Goal: Task Accomplishment & Management: Manage account settings

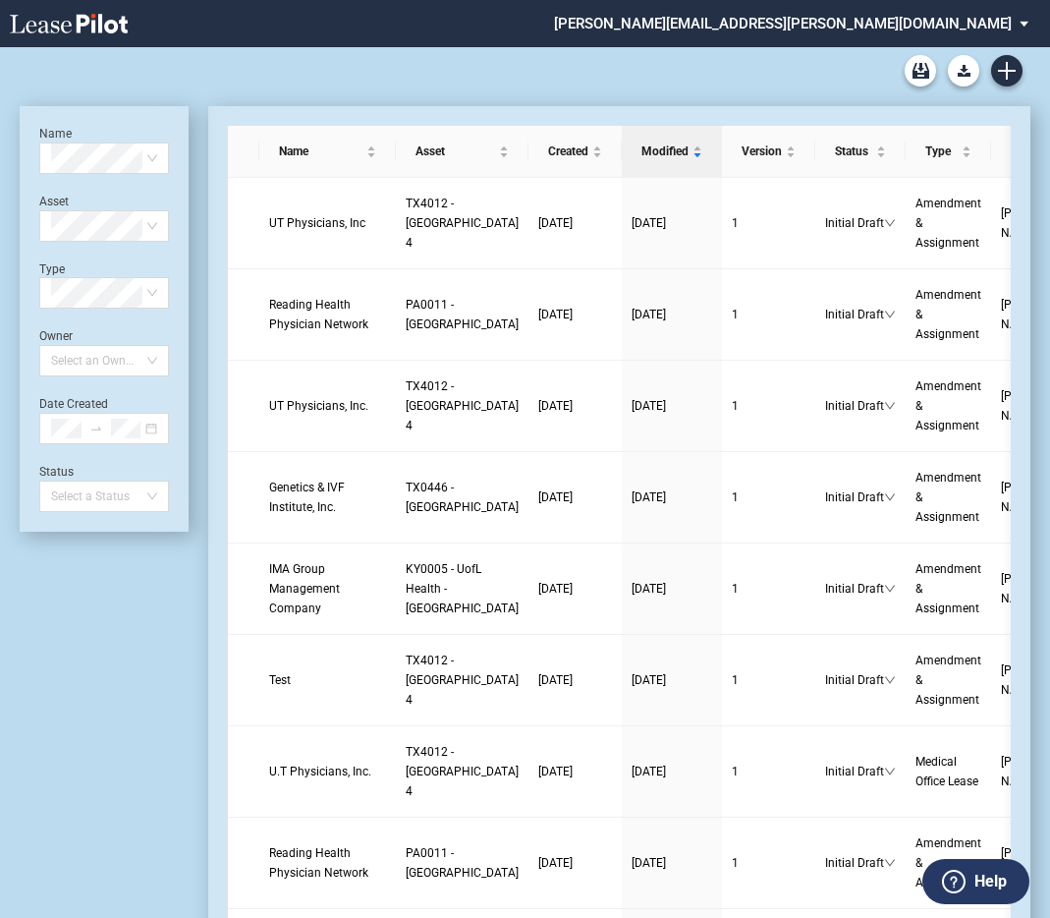
click at [1027, 23] on md-select "sarah.gregg@kutakrock.com Settings Sign Out" at bounding box center [798, 22] width 493 height 44
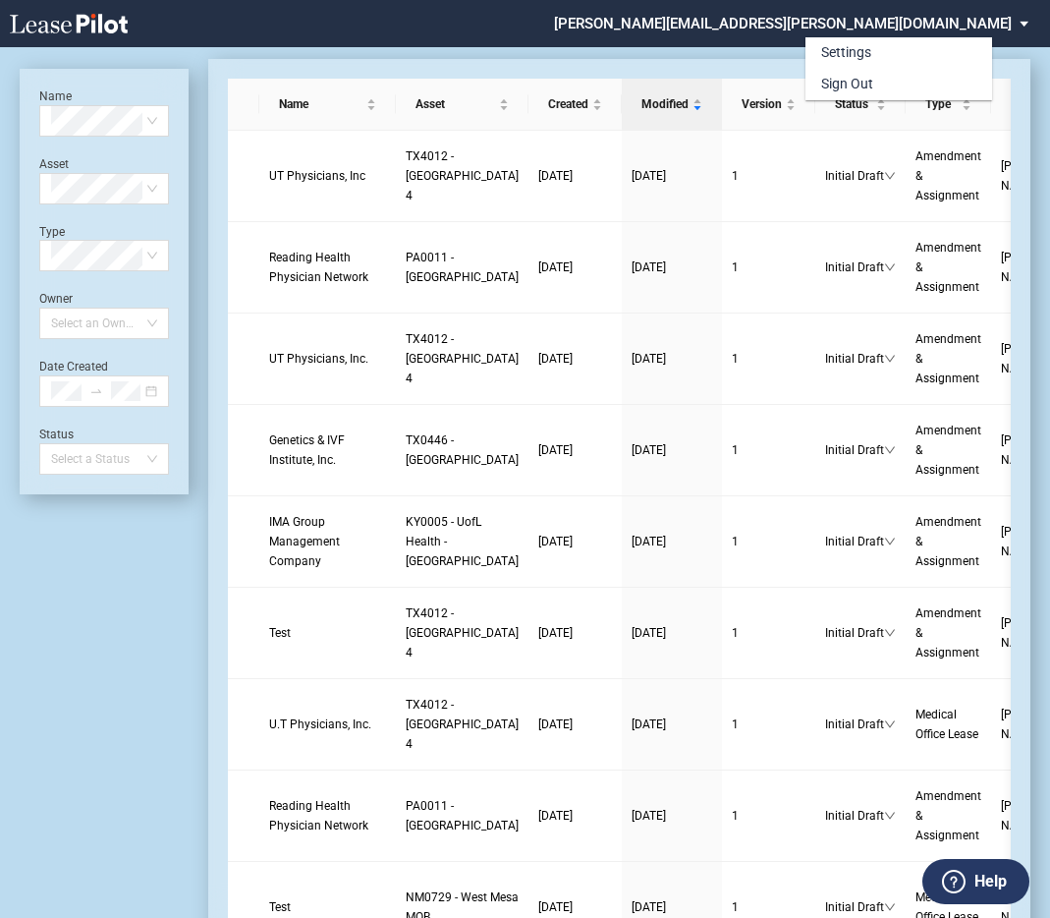
click at [494, 60] on md-backdrop at bounding box center [525, 482] width 1050 height 965
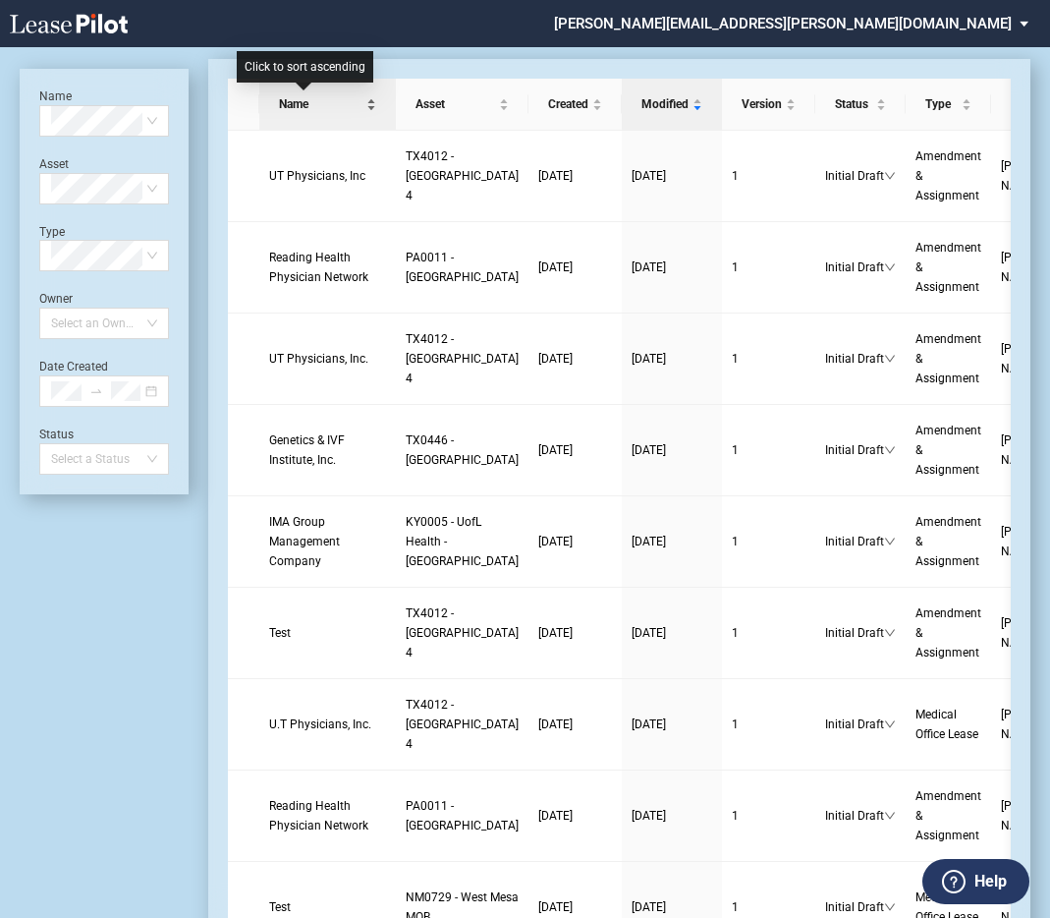
click at [321, 100] on div "Name" at bounding box center [327, 104] width 117 height 20
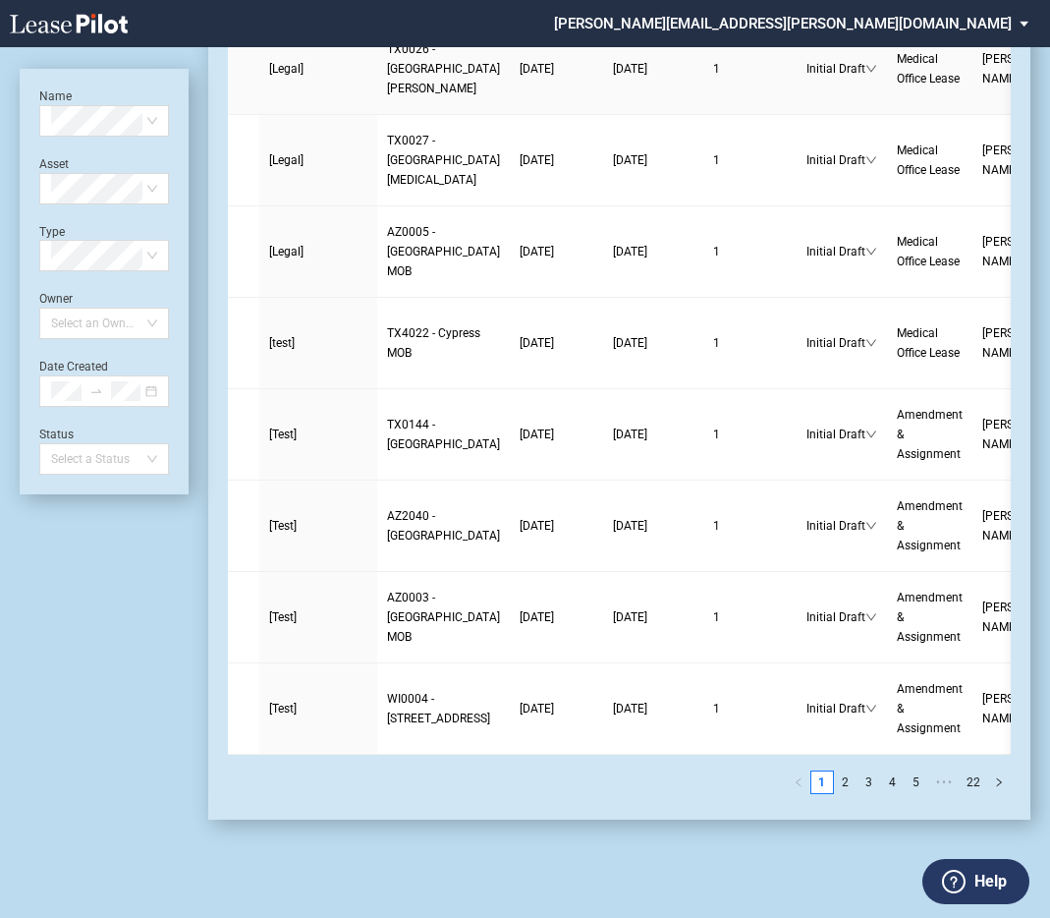
scroll to position [4616, 0]
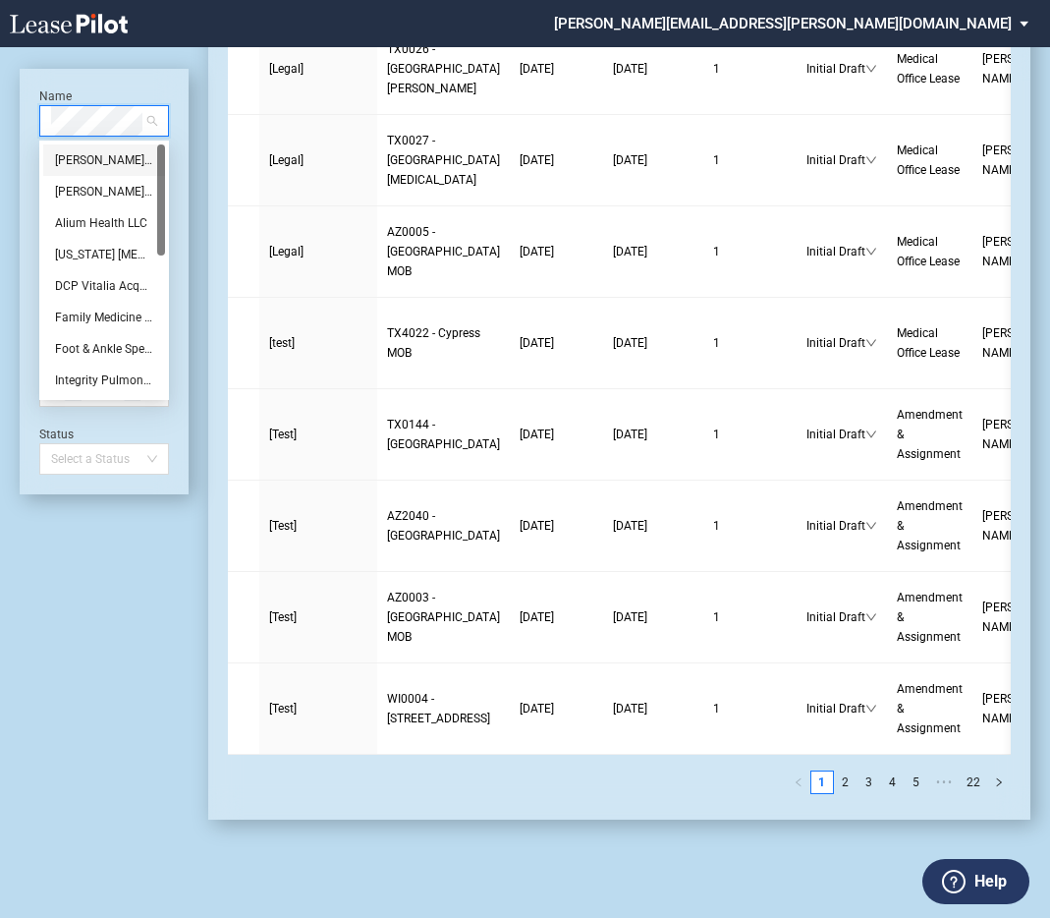
click at [113, 147] on div "Ali Ahmed, MD" at bounding box center [104, 159] width 122 height 31
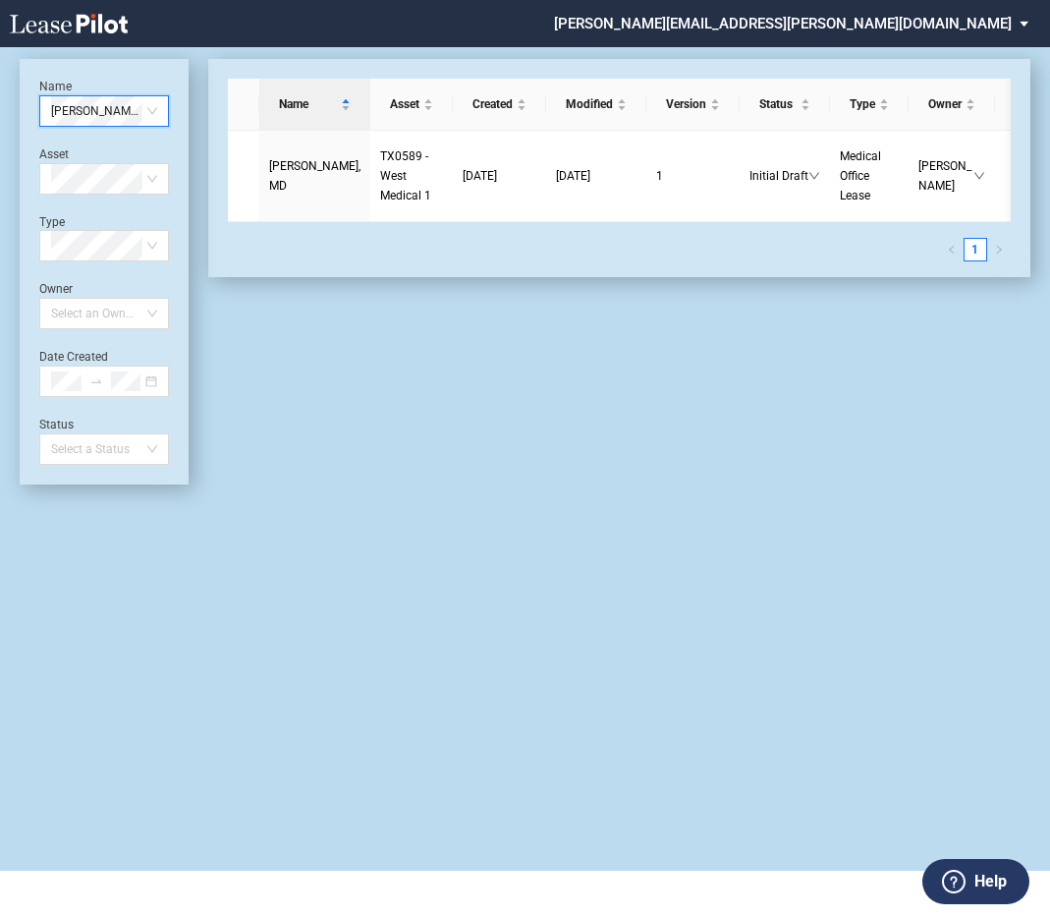
scroll to position [0, 6]
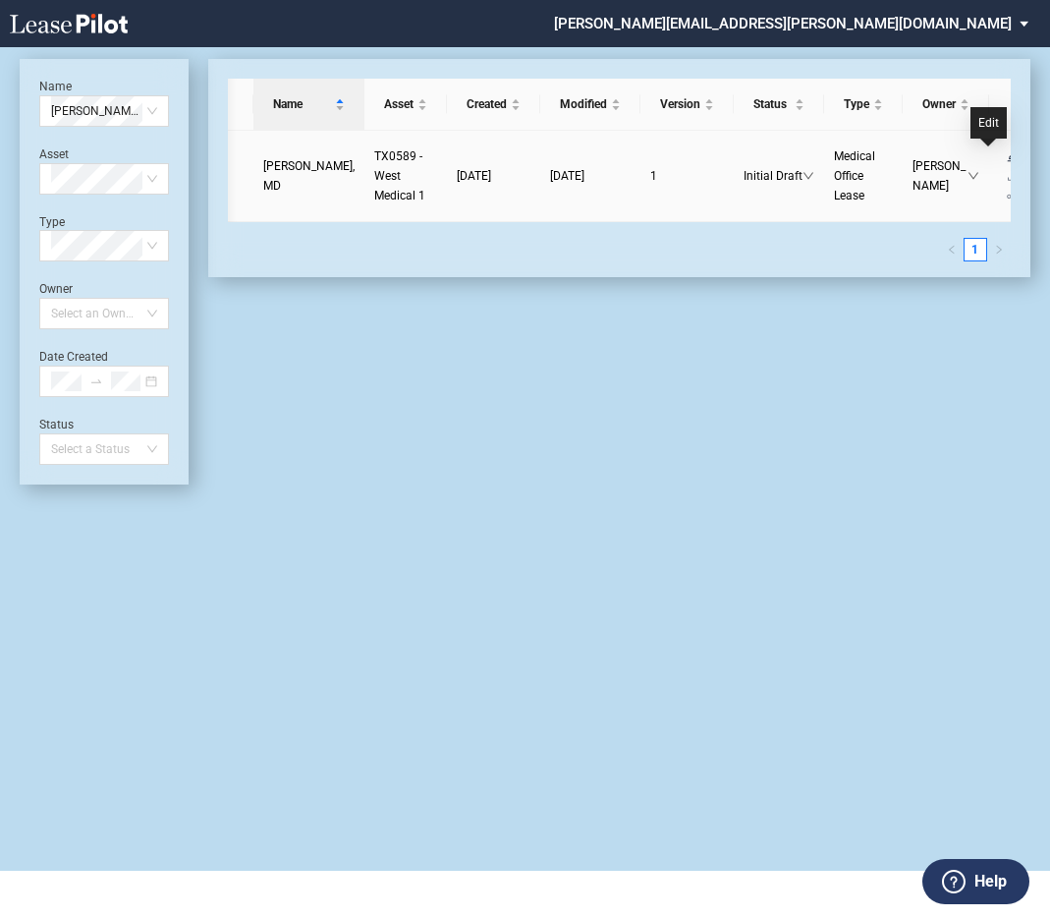
click at [1007, 155] on icon "edit" at bounding box center [1012, 155] width 11 height 11
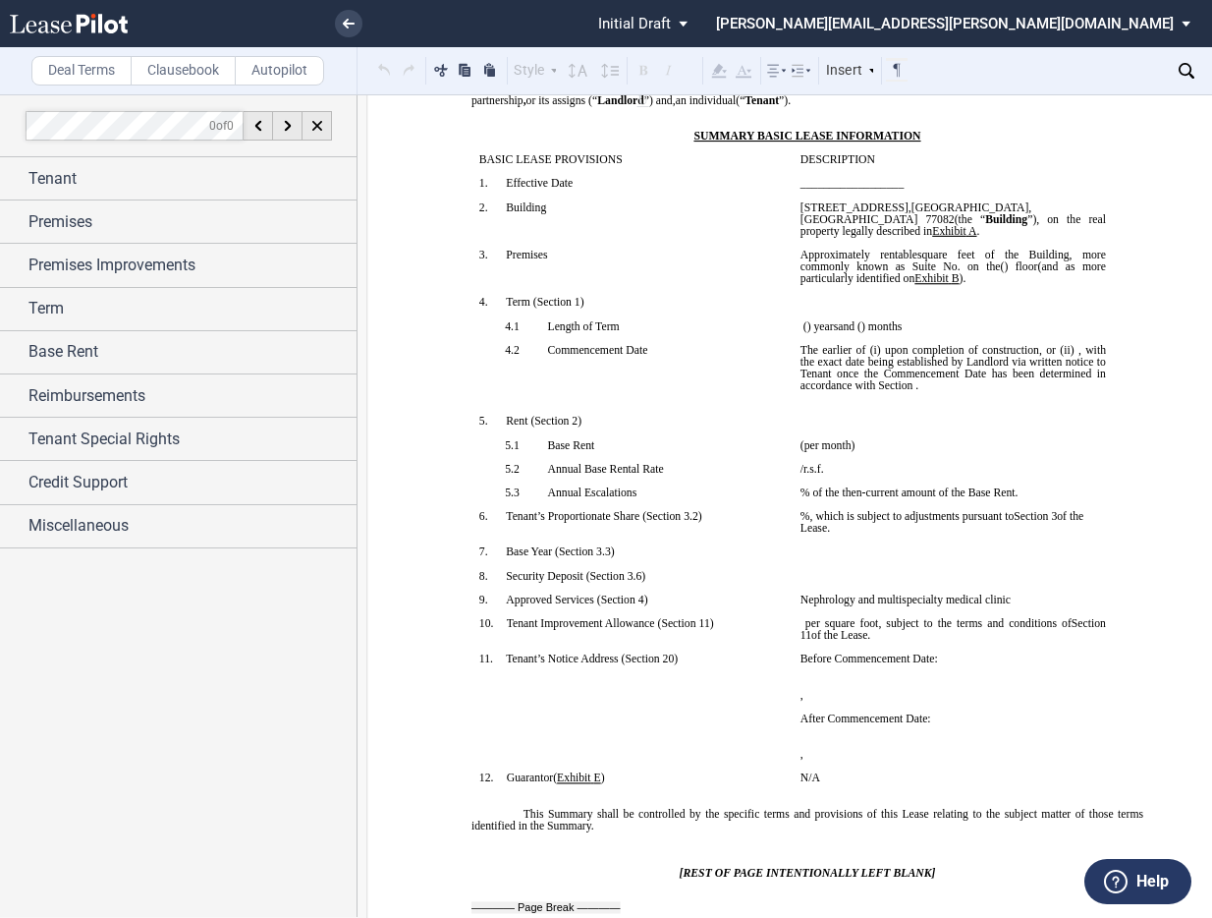
scroll to position [208, 0]
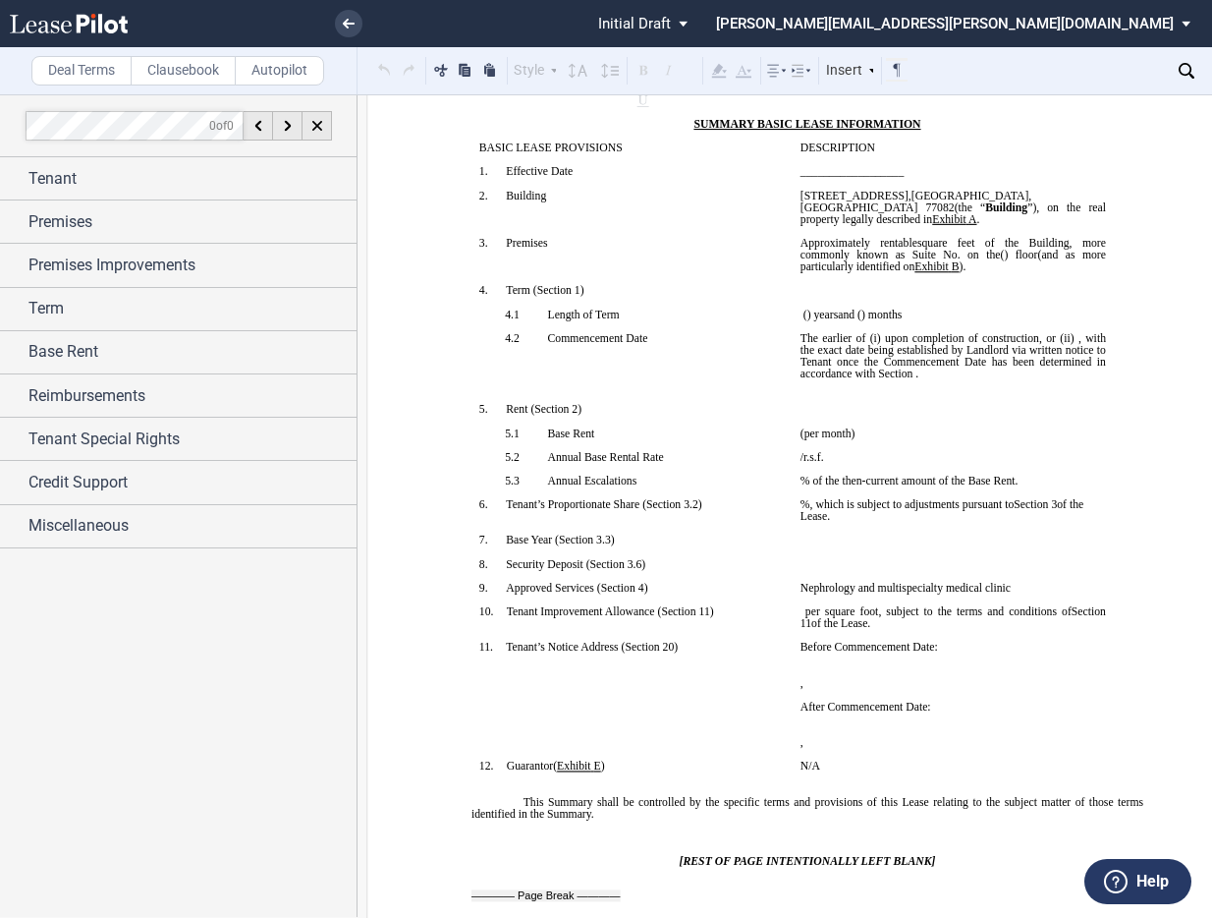
click at [875, 366] on span ", with the exact date being established by Landlord via written notice to Tenan…" at bounding box center [955, 355] width 309 height 47
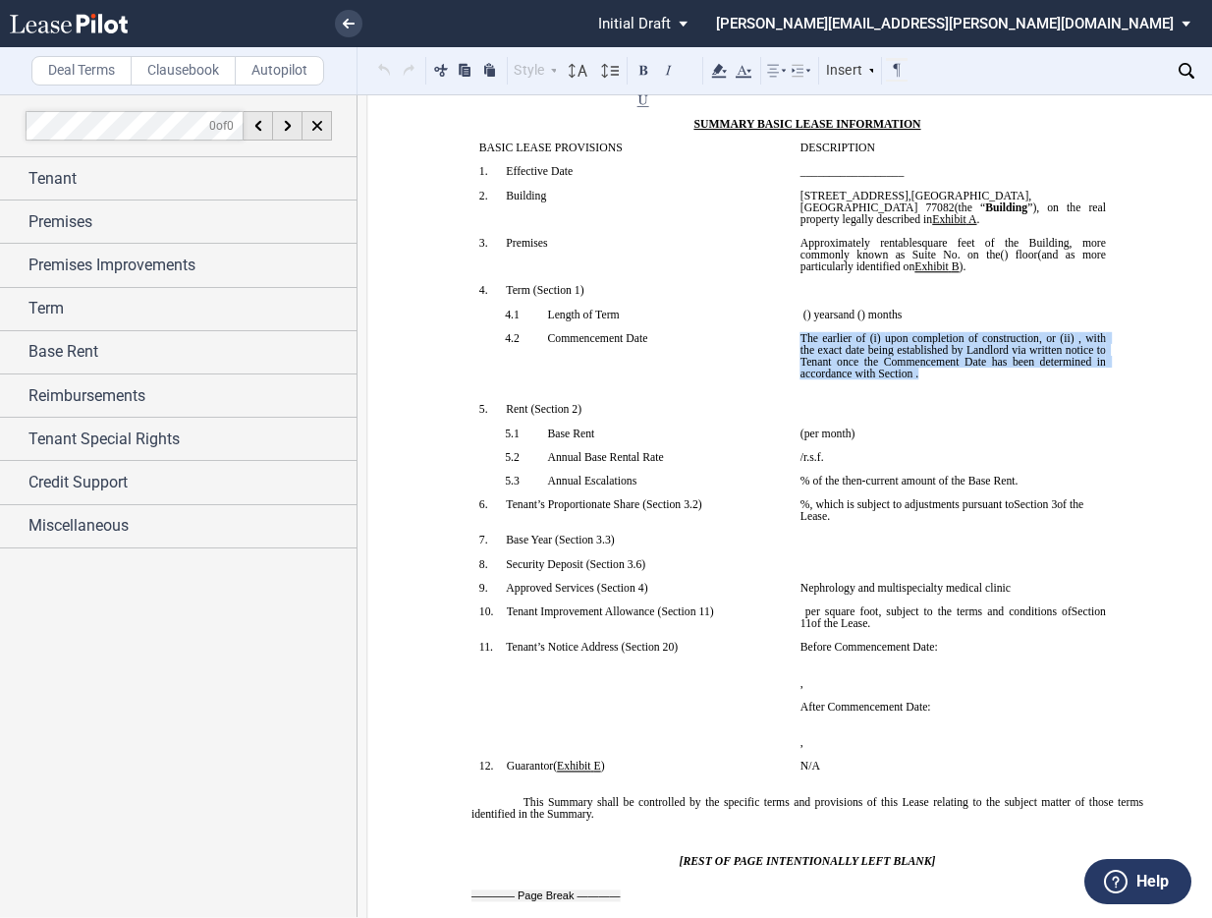
drag, startPoint x: 1047, startPoint y: 360, endPoint x: 799, endPoint y: 325, distance: 251.0
click at [801, 332] on span "The earlier of (i) or ﻿ upon completion of construction , or (ii) ﻿ ﻿ , with th…" at bounding box center [955, 355] width 309 height 47
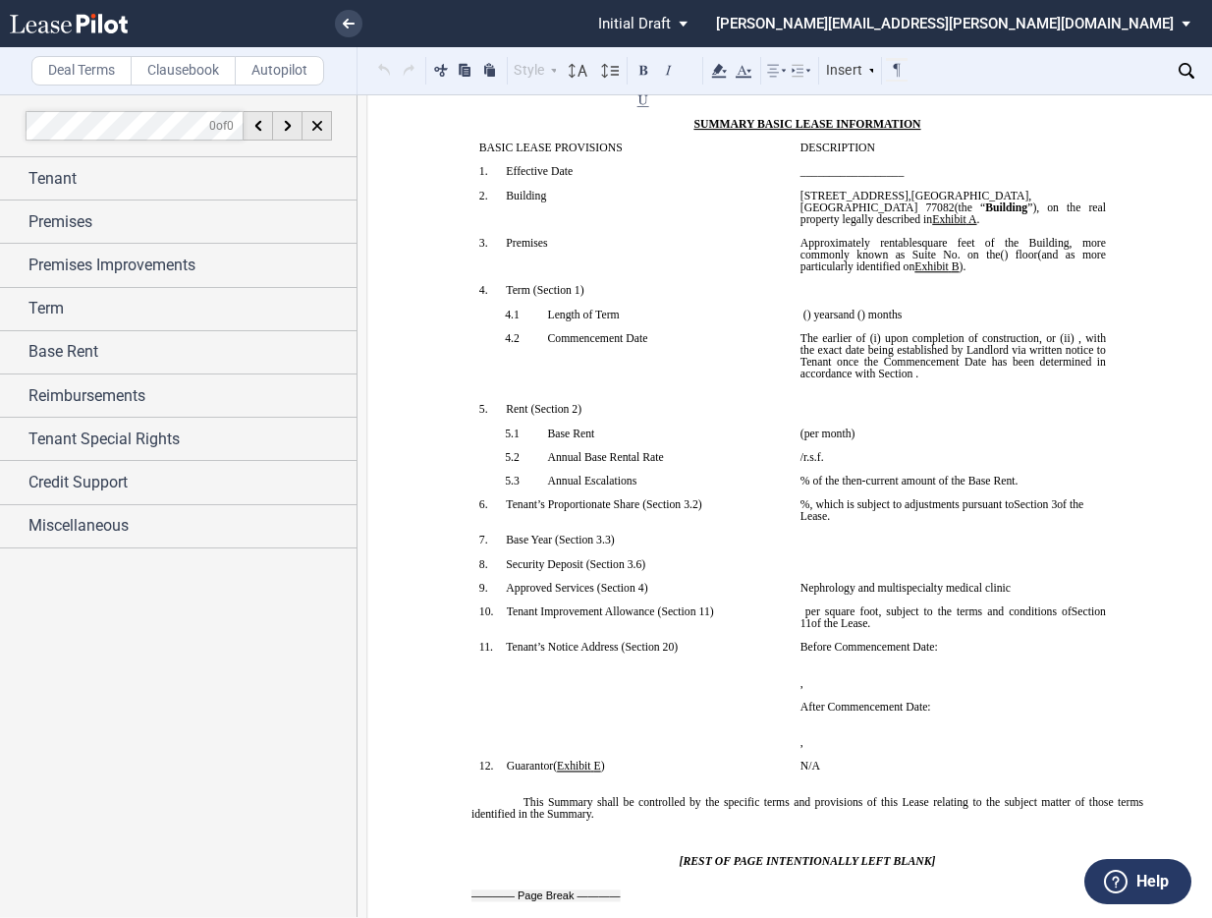
drag, startPoint x: 828, startPoint y: 330, endPoint x: 878, endPoint y: 369, distance: 63.7
click at [809, 391] on p "﻿" at bounding box center [954, 397] width 306 height 12
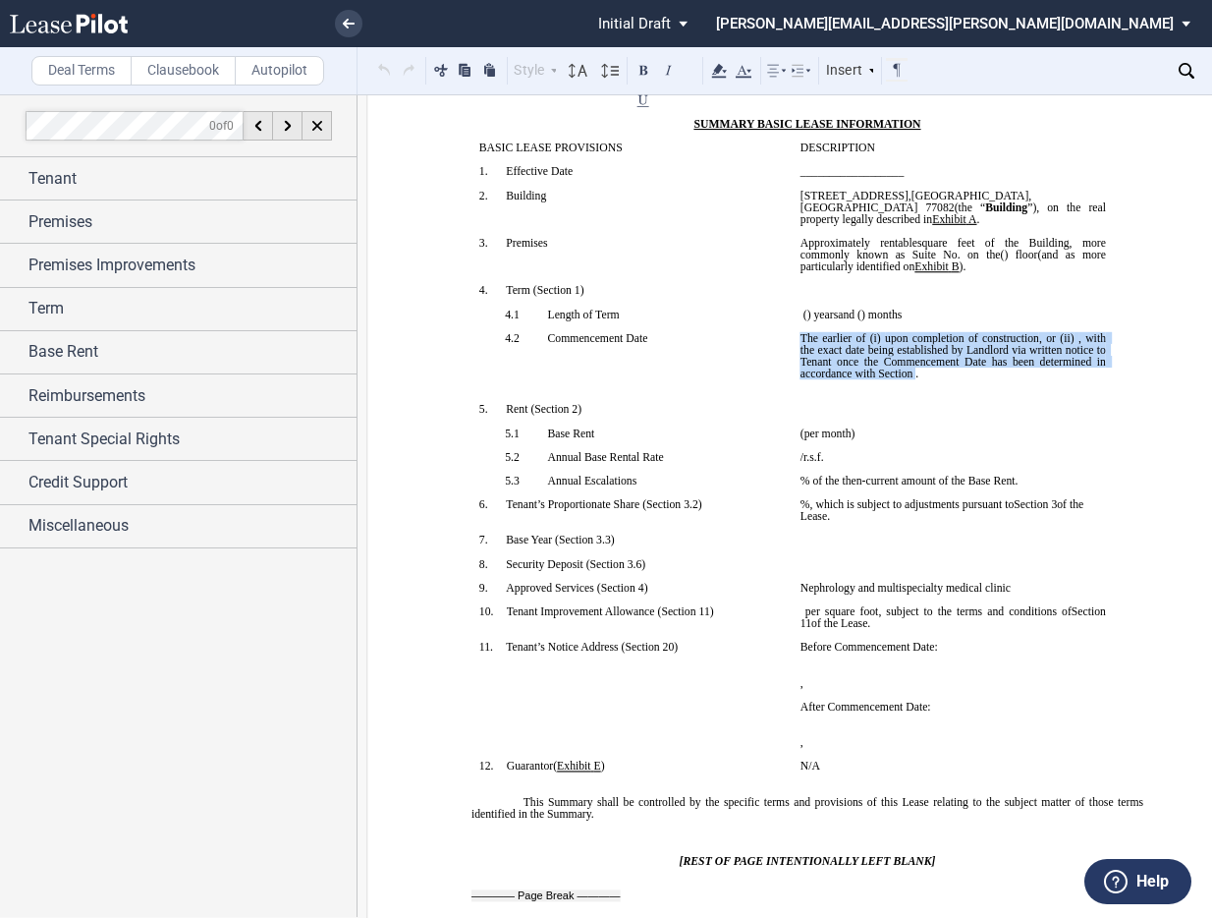
drag, startPoint x: 1044, startPoint y: 360, endPoint x: 797, endPoint y: 319, distance: 250.9
click at [801, 332] on span "The earlier of (i) or ﻿ upon completion of construction , or (ii) ﻿ ﻿ , with th…" at bounding box center [955, 355] width 309 height 47
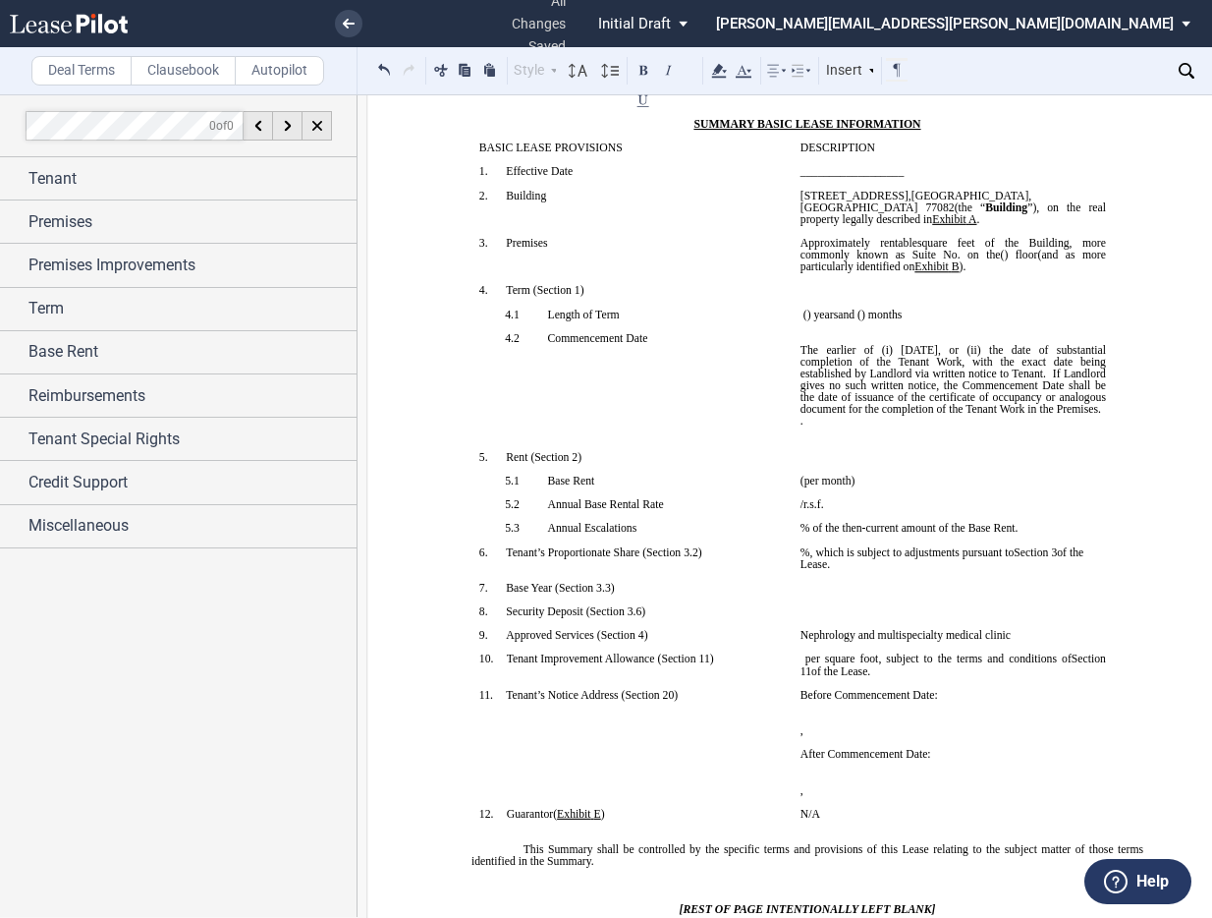
click at [832, 689] on span "Before Commencement Date:" at bounding box center [870, 695] width 138 height 12
drag, startPoint x: 895, startPoint y: 773, endPoint x: 798, endPoint y: 744, distance: 101.6
click at [798, 744] on td "Before and After Commencement Date: ﻿ ﻿ ﻿ ﻿ ﻿ , ﻿ ﻿ ﻿ ﻿ ﻿ ﻿ After Commencement …" at bounding box center [953, 748] width 321 height 119
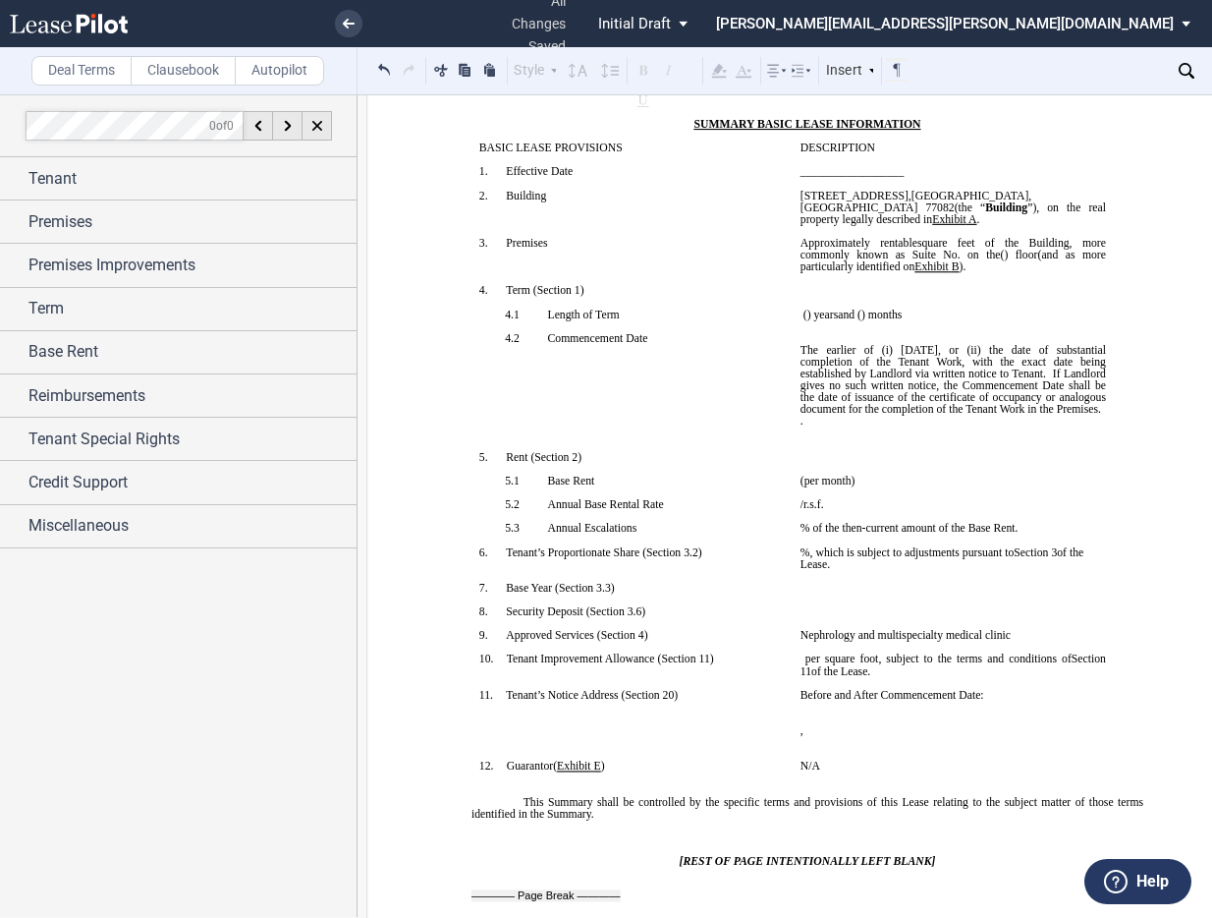
click at [801, 736] on p "﻿" at bounding box center [954, 742] width 306 height 12
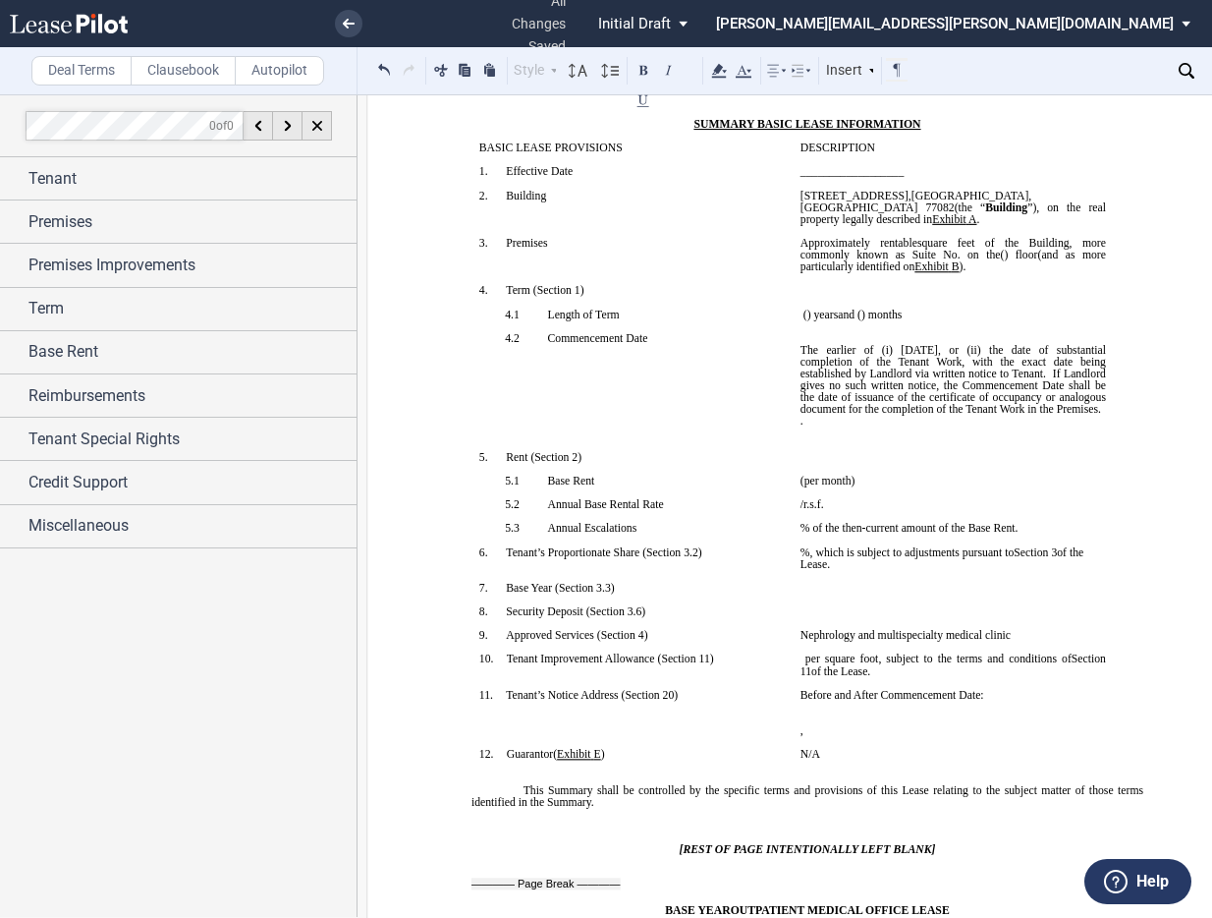
click at [976, 498] on p "﻿ ﻿ /r.s.f." at bounding box center [954, 504] width 306 height 12
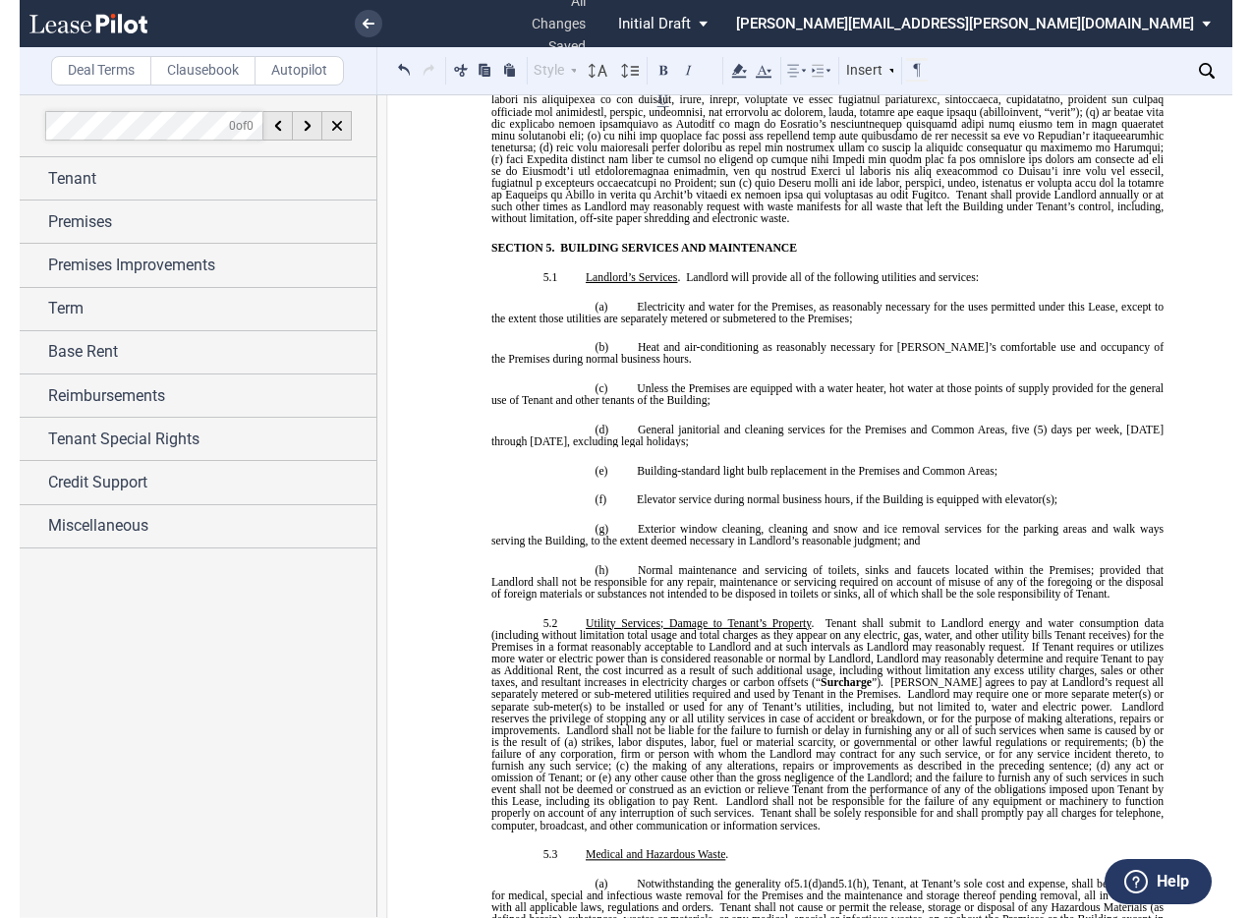
scroll to position [5711, 0]
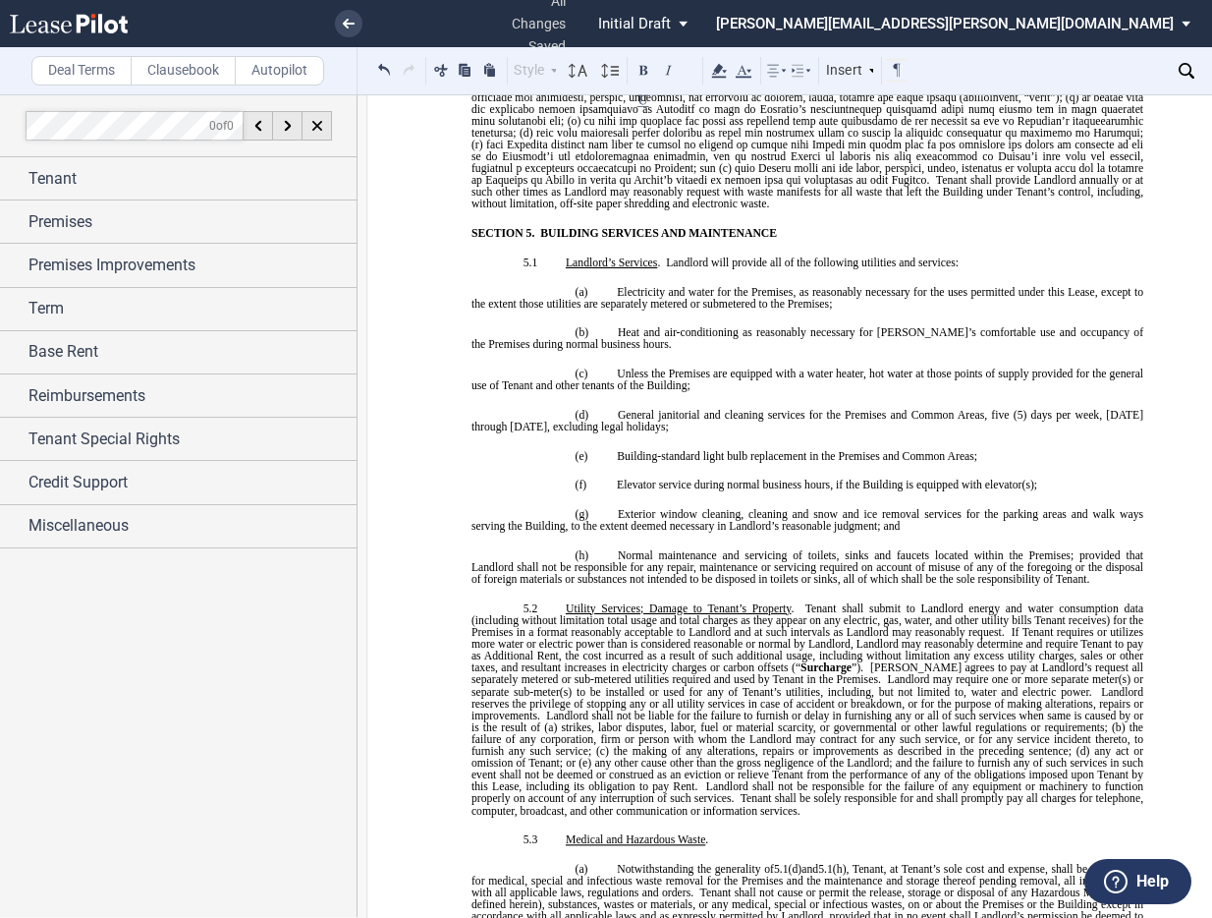
click at [621, 326] on p "(b) Heat and air-conditioning as reasonably necessary for [PERSON_NAME]’s comfo…" at bounding box center [808, 338] width 672 height 24
click at [614, 326] on p "(b) Heat and air-conditioning as reasonably necessary for [PERSON_NAME]’s comfo…" at bounding box center [808, 338] width 672 height 24
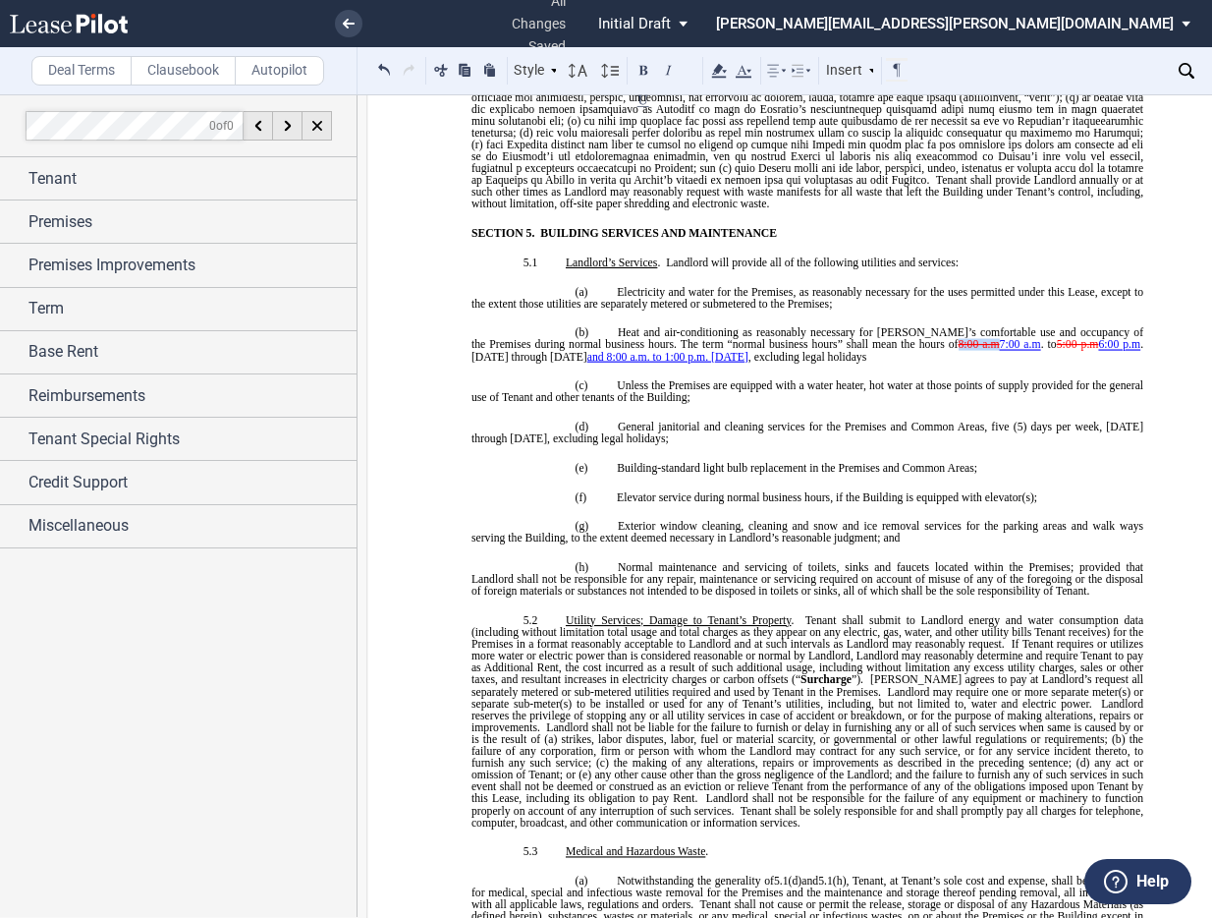
drag, startPoint x: 942, startPoint y: 307, endPoint x: 904, endPoint y: 306, distance: 38.3
click at [958, 338] on span "8:00 a.m" at bounding box center [978, 344] width 41 height 12
drag, startPoint x: 982, startPoint y: 306, endPoint x: 942, endPoint y: 306, distance: 39.3
click at [942, 338] on span "The term “normal business hours” shall mean the hours of 7:00 a.m . to 5:00 p.m…" at bounding box center [809, 350] width 675 height 24
drag, startPoint x: 588, startPoint y: 320, endPoint x: 880, endPoint y: 305, distance: 293.2
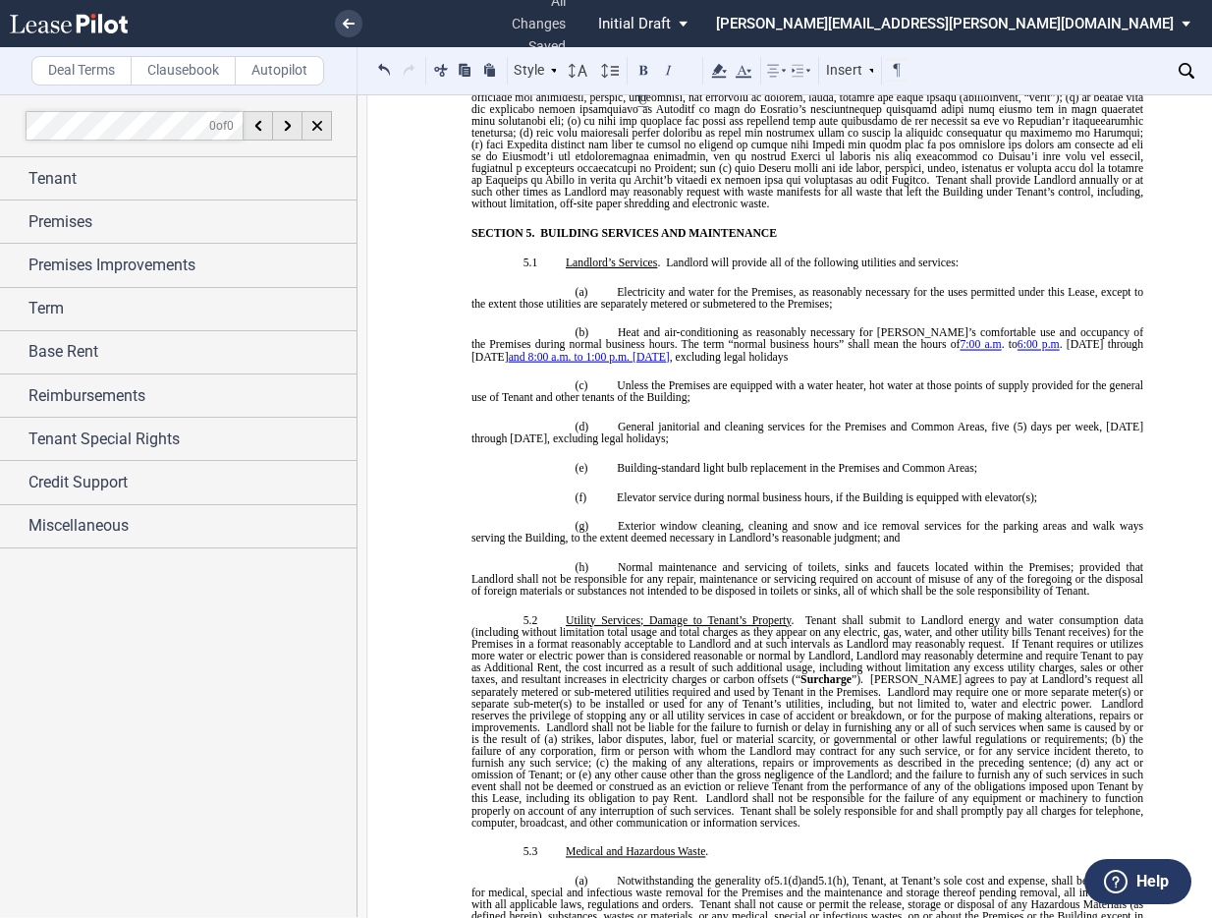
click at [879, 338] on span "The term “normal business hours” shall mean the hours of 7:00 a.m . to 6:00 p.m…" at bounding box center [809, 350] width 675 height 24
click at [747, 69] on icon at bounding box center [744, 71] width 24 height 24
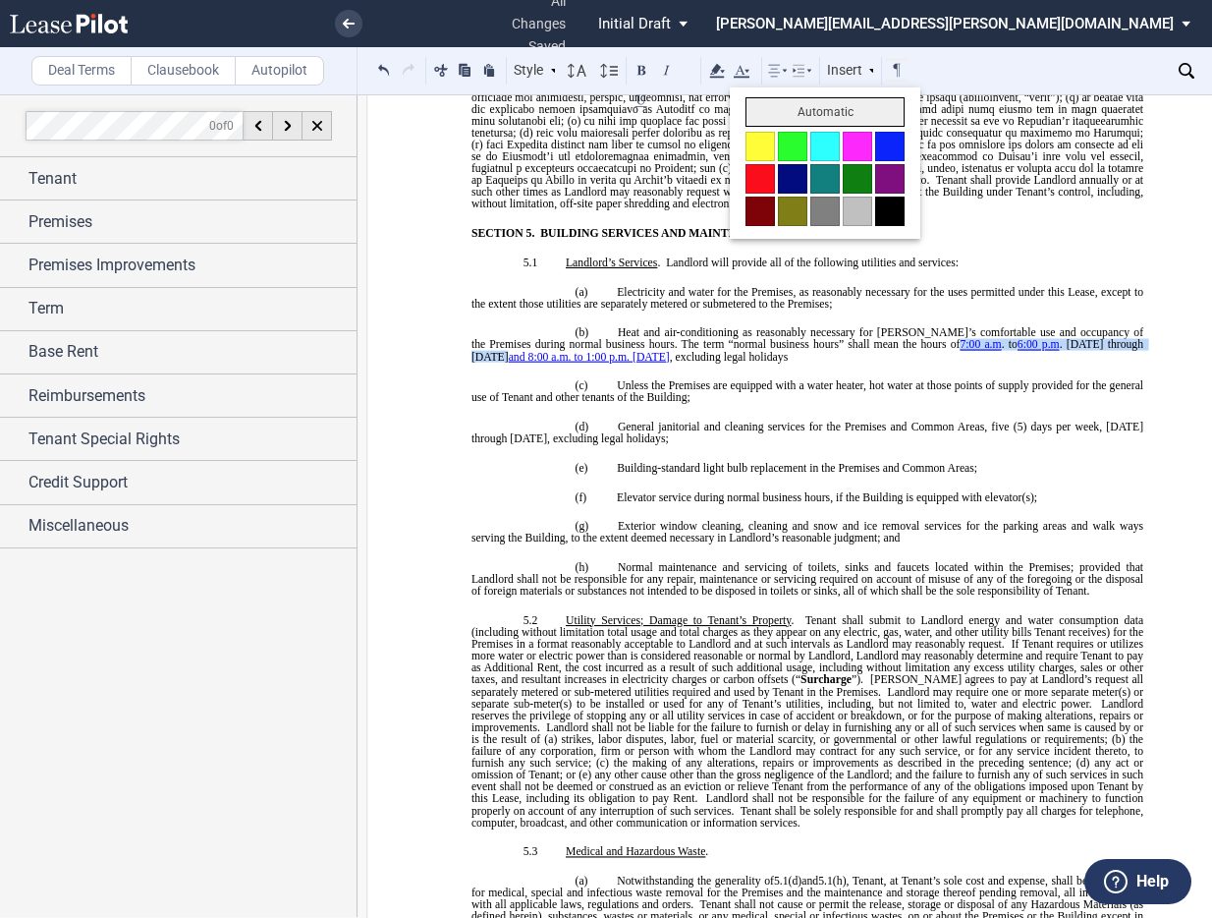
click at [774, 103] on button "Automatic" at bounding box center [825, 111] width 159 height 29
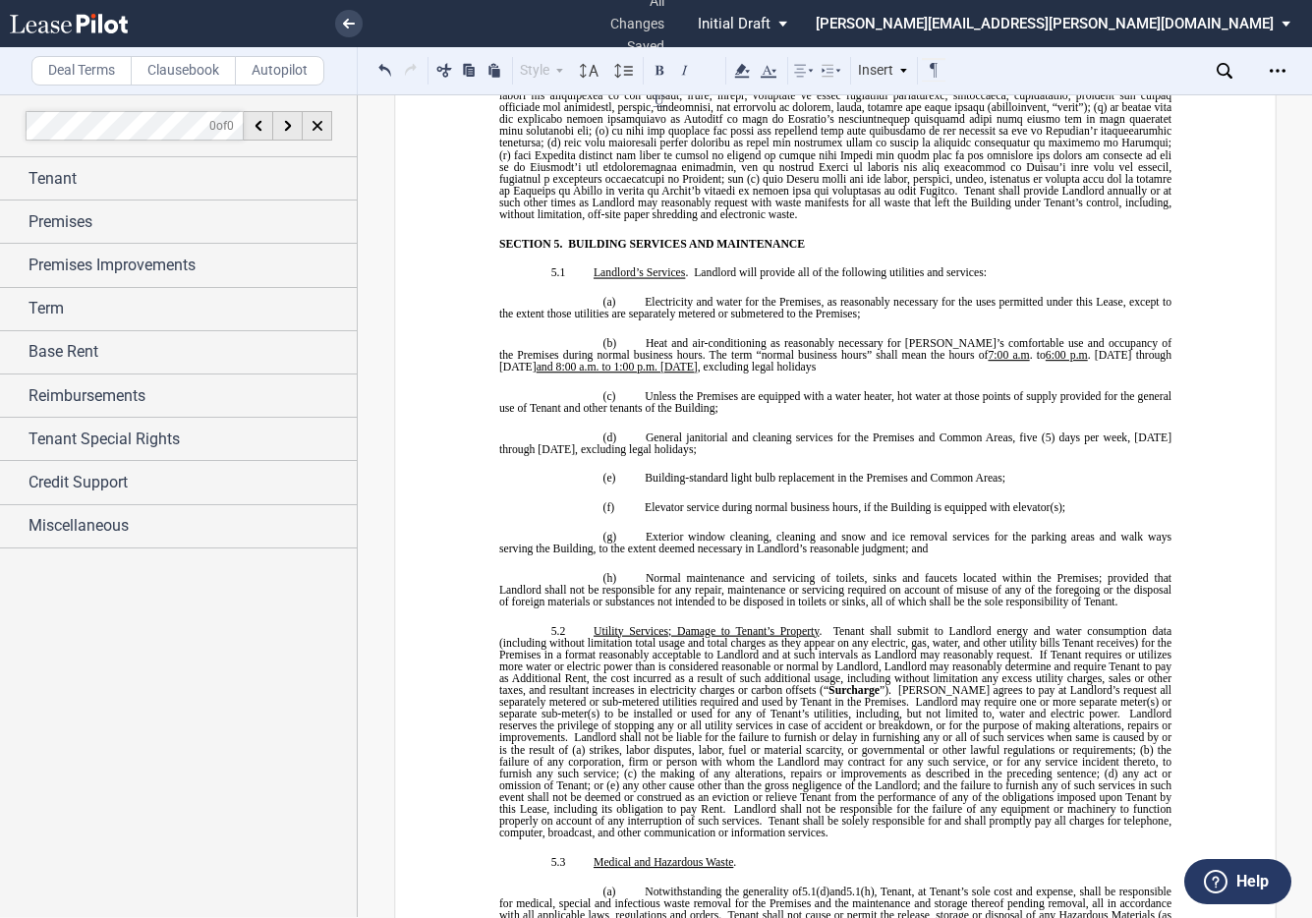
drag, startPoint x: 982, startPoint y: 340, endPoint x: 970, endPoint y: 319, distance: 23.8
drag, startPoint x: 949, startPoint y: 316, endPoint x: 909, endPoint y: 318, distance: 40.3
click at [909, 349] on span "The term “normal business hours” shall mean the hours of 7:00 a.m . to 6:00 p.m…" at bounding box center [835, 361] width 675 height 24
click at [560, 69] on use at bounding box center [560, 71] width 7 height 4
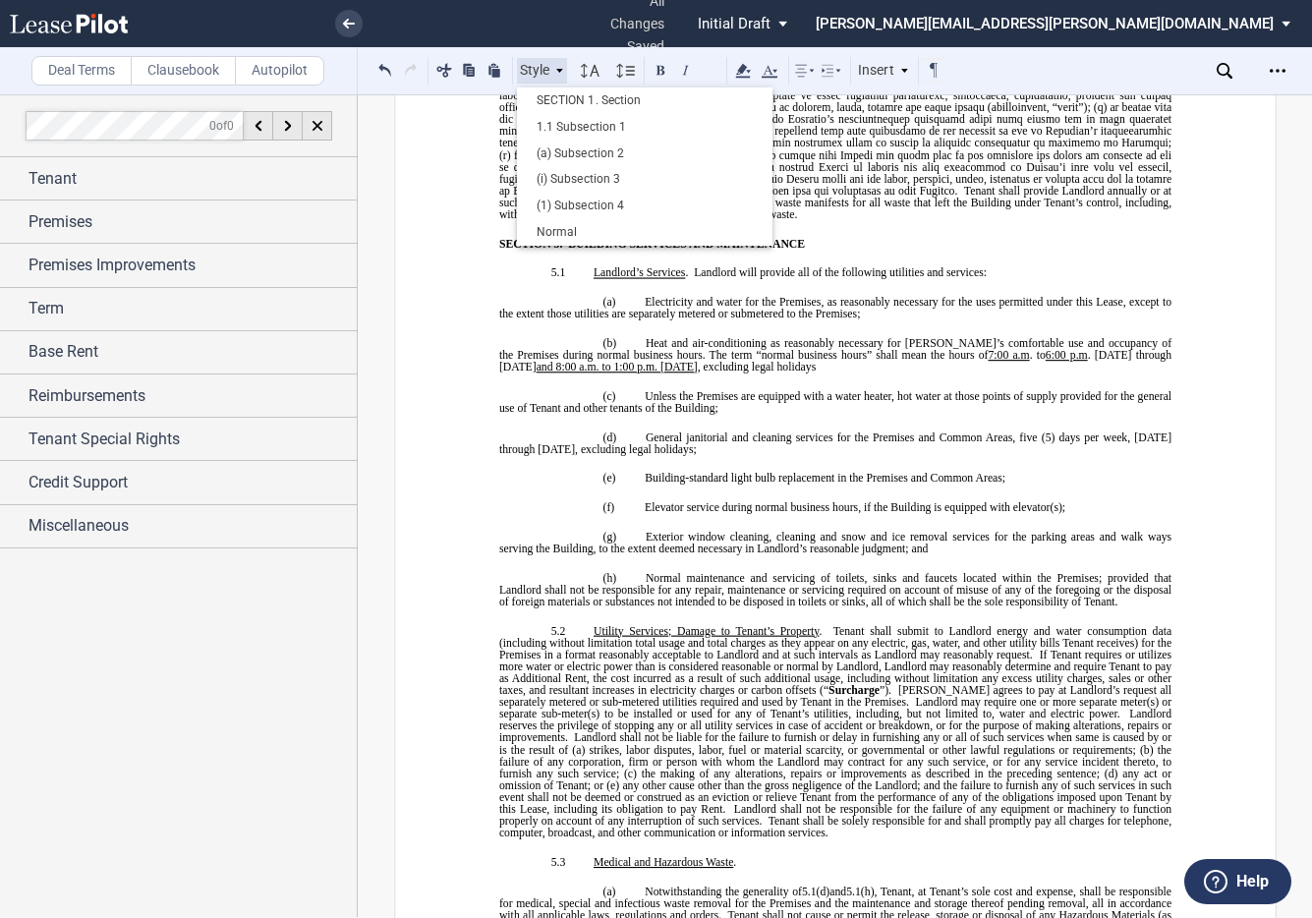
click at [560, 69] on use at bounding box center [559, 71] width 7 height 4
click at [557, 67] on icon at bounding box center [559, 71] width 10 height 10
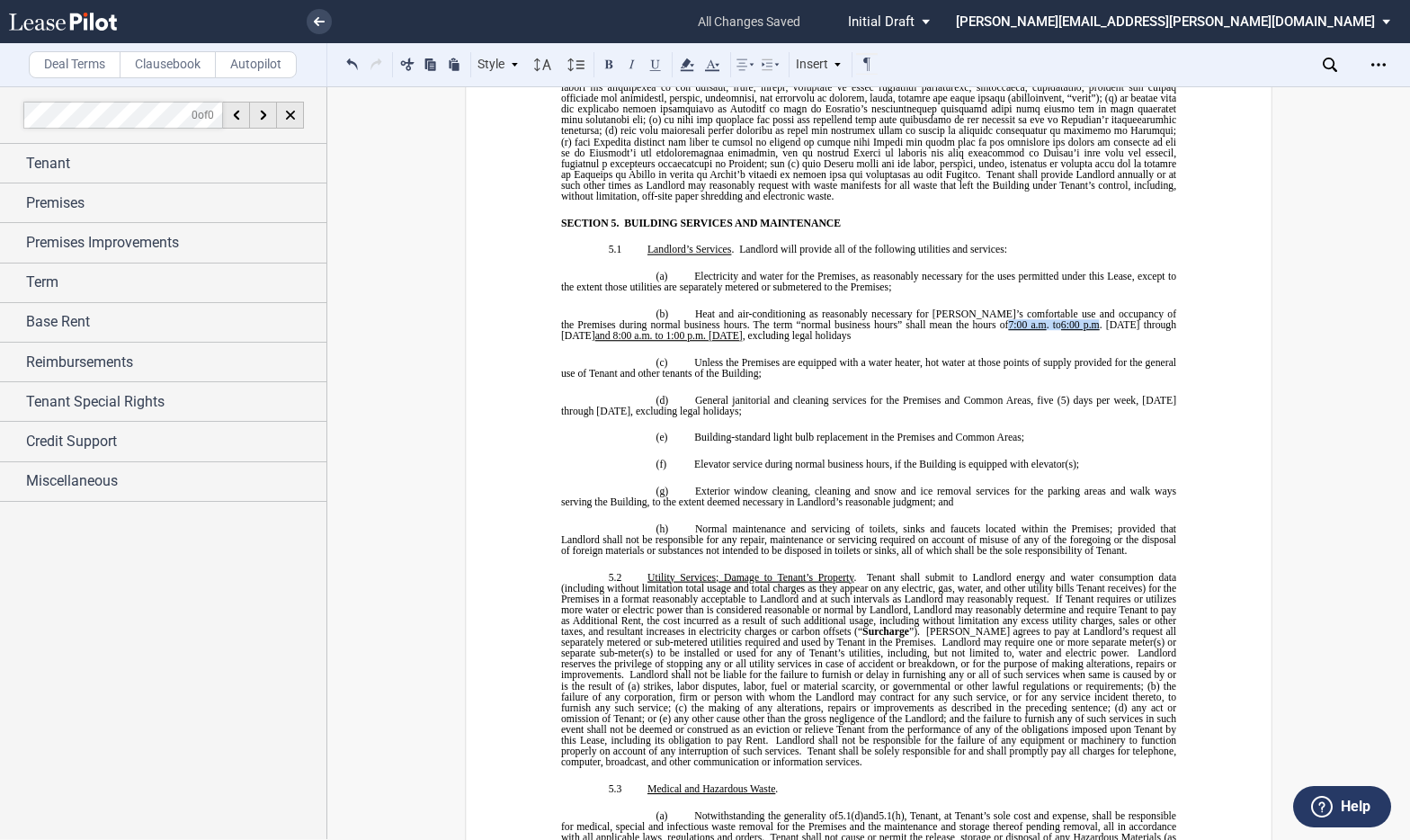
drag, startPoint x: 1024, startPoint y: 292, endPoint x: 936, endPoint y: 289, distance: 88.1
click at [936, 319] on span "The term “normal business hours” shall mean the hours of 7:00 a.m . to 6:00 p.m…" at bounding box center [869, 330] width 618 height 22
click at [654, 64] on button at bounding box center [655, 64] width 22 height 22
click at [969, 393] on span "(5) days per week, [DATE] through [DATE], excluding legal holidays;" at bounding box center [869, 404] width 618 height 22
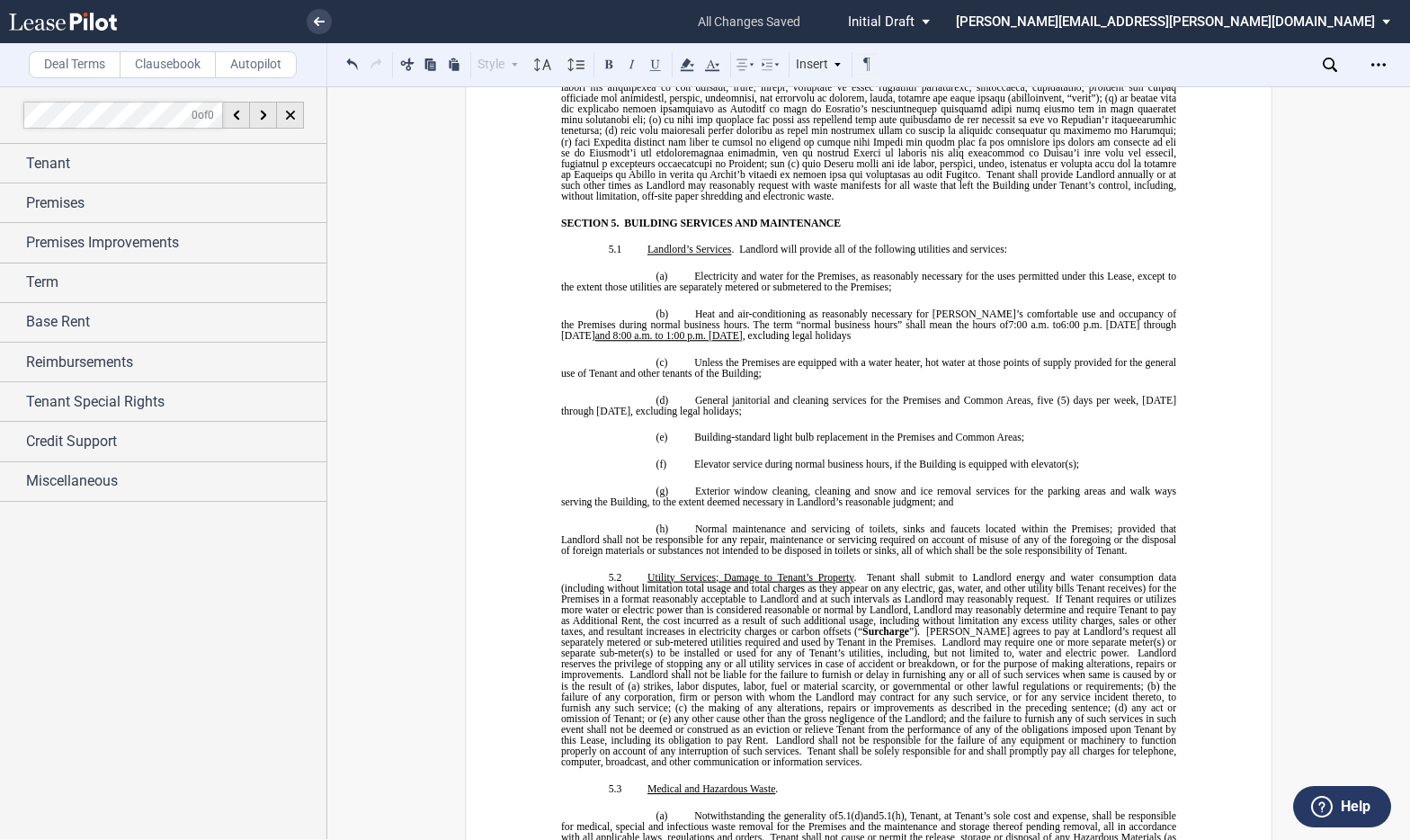
drag, startPoint x: 1131, startPoint y: 292, endPoint x: 670, endPoint y: 292, distance: 461.0
click at [666, 319] on span "The term “normal business hours” shall mean the hours of 7:00 a.m . to 6:00 p.m…" at bounding box center [869, 330] width 618 height 22
click at [652, 64] on button at bounding box center [655, 64] width 22 height 22
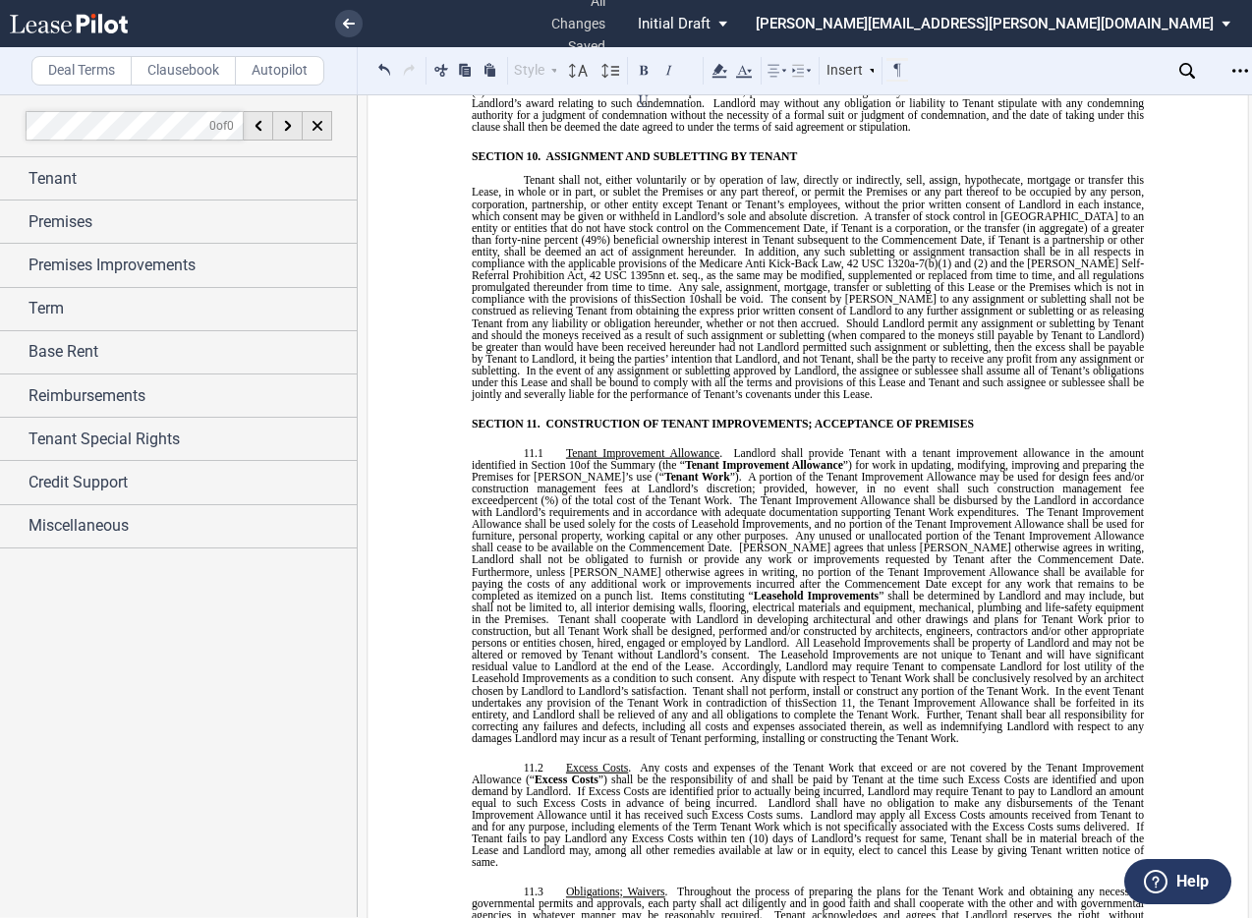
scroll to position [9150, 0]
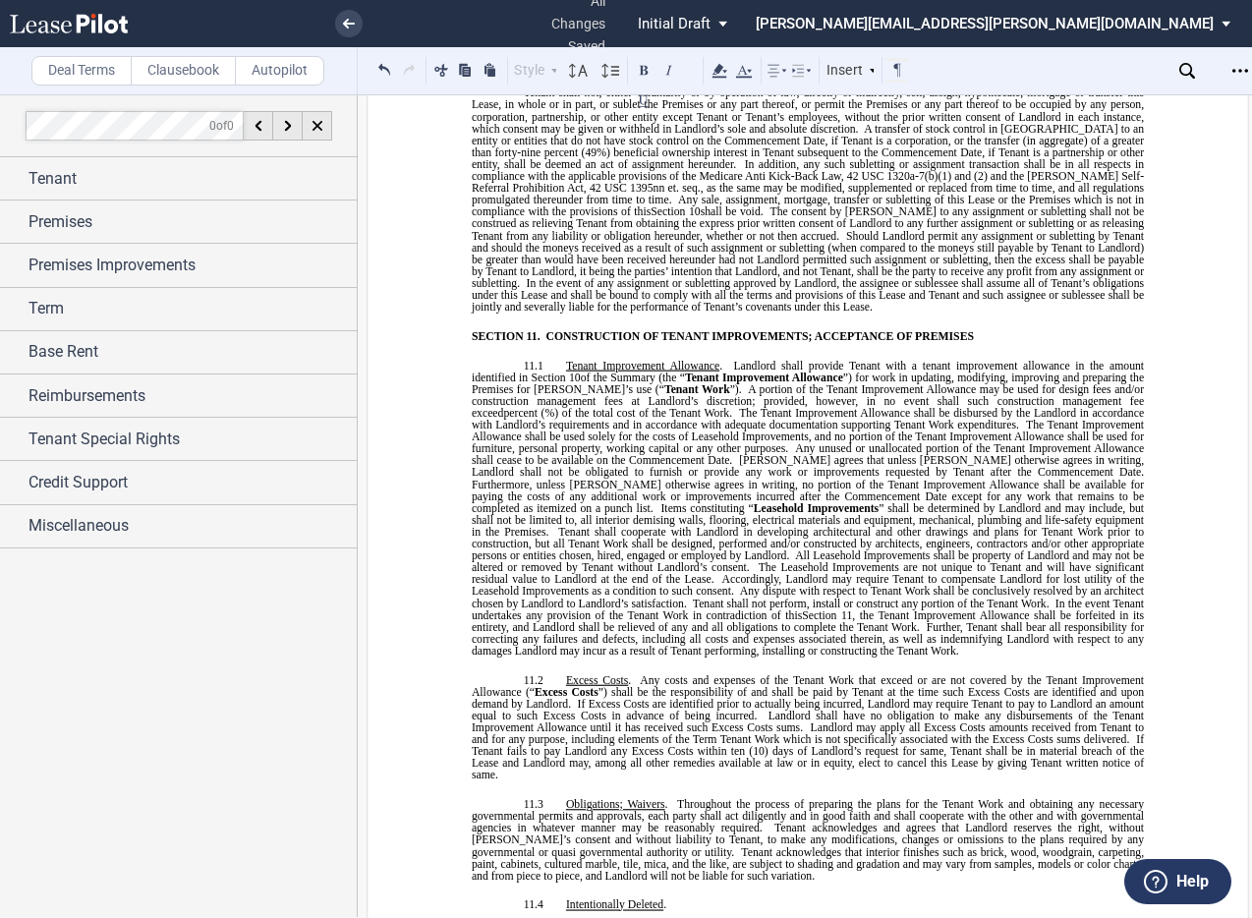
click at [962, 549] on span "All Leasehold Improvements shall be property of Landlord and may not be altered…" at bounding box center [809, 561] width 675 height 24
drag, startPoint x: 704, startPoint y: 490, endPoint x: 717, endPoint y: 480, distance: 16.9
click at [704, 561] on span "The Leasehold Improvements are not unique to Tenant and will have significant r…" at bounding box center [809, 573] width 675 height 24
drag, startPoint x: 670, startPoint y: 388, endPoint x: 552, endPoint y: 387, distance: 117.9
click at [552, 442] on span "Any unused or unallocated portion of the Tenant Improvement Allowance shall cea…" at bounding box center [809, 454] width 675 height 24
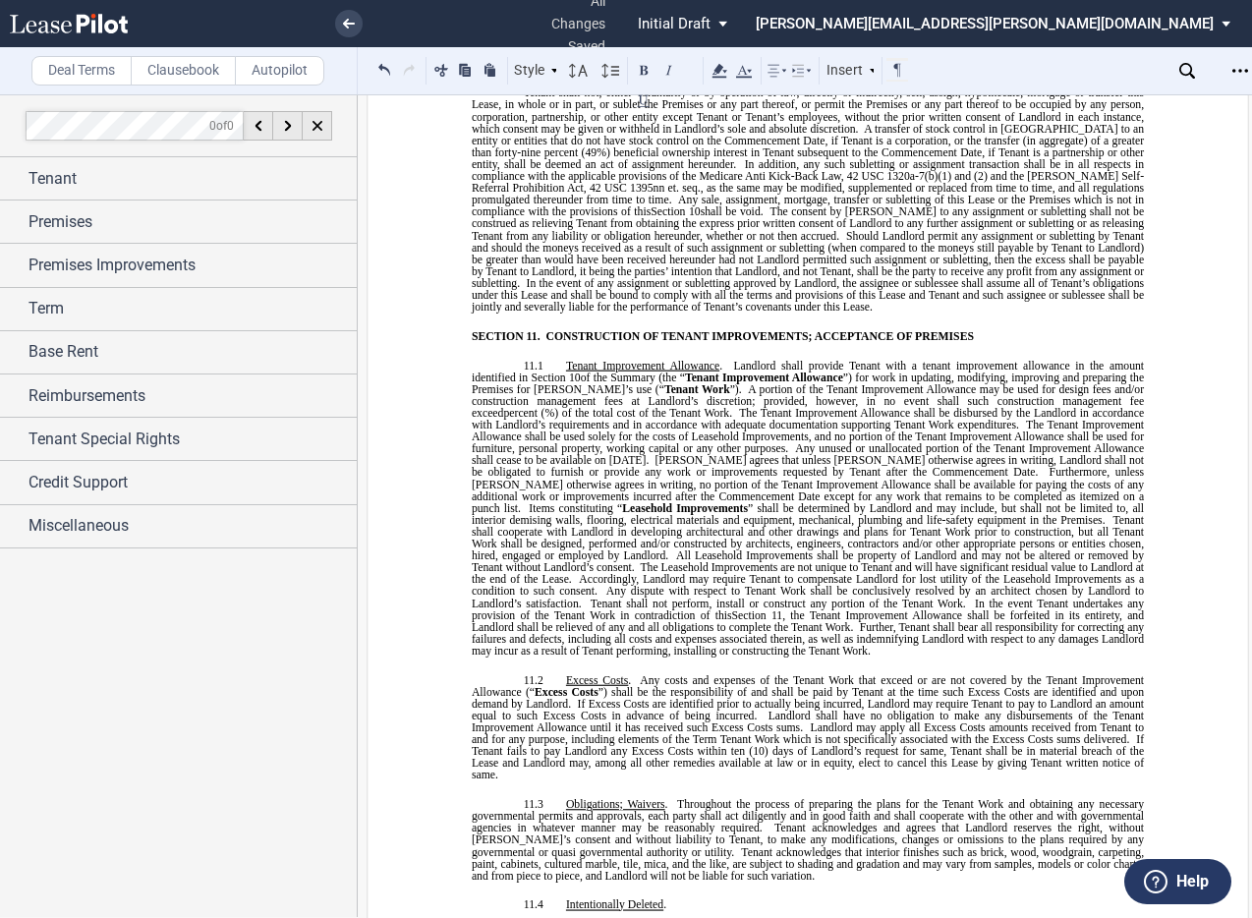
drag, startPoint x: 609, startPoint y: 519, endPoint x: 660, endPoint y: 509, distance: 52.0
click at [609, 585] on span "Any dispute with respect to Tenant Work shall be conclusively resolved by an ar…" at bounding box center [809, 597] width 675 height 24
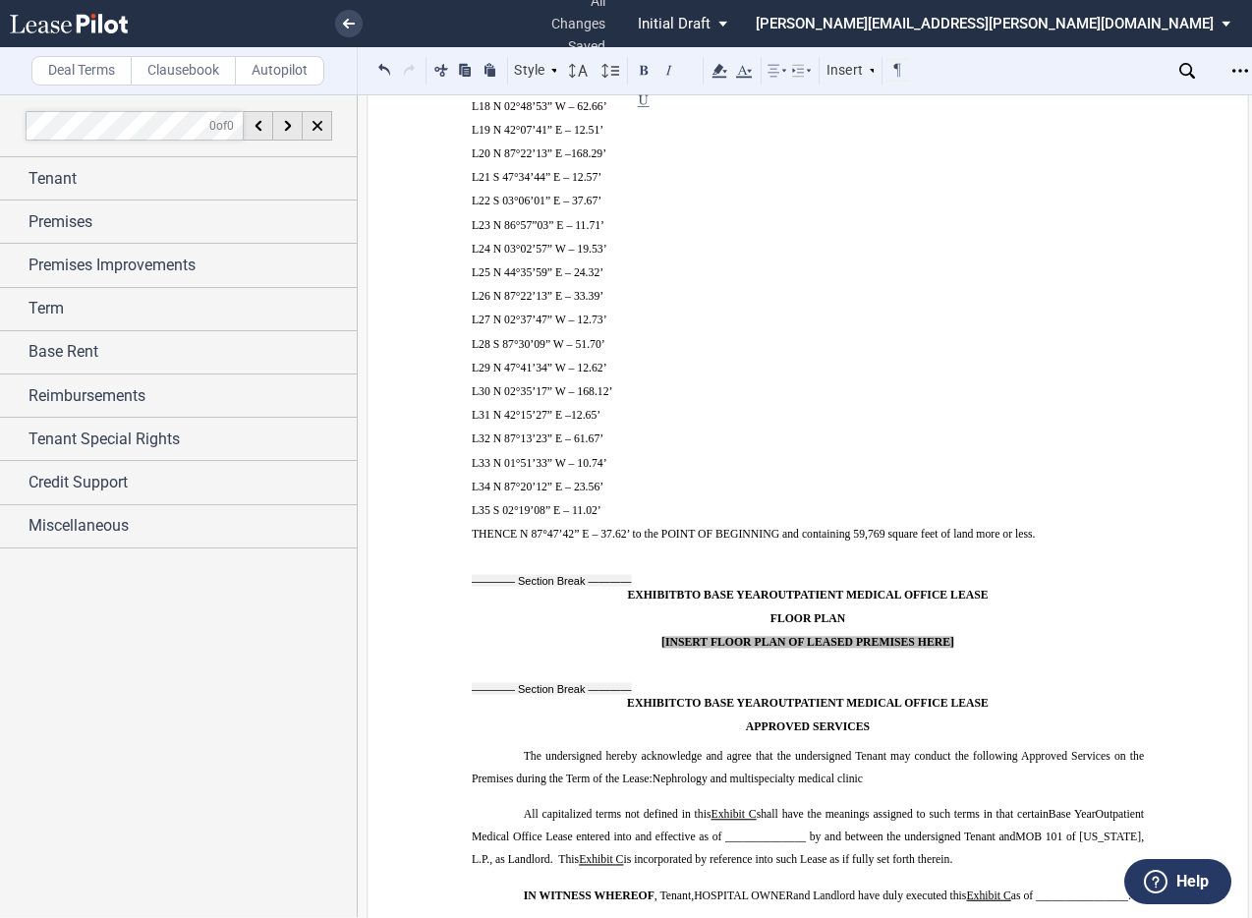
scroll to position [18561, 0]
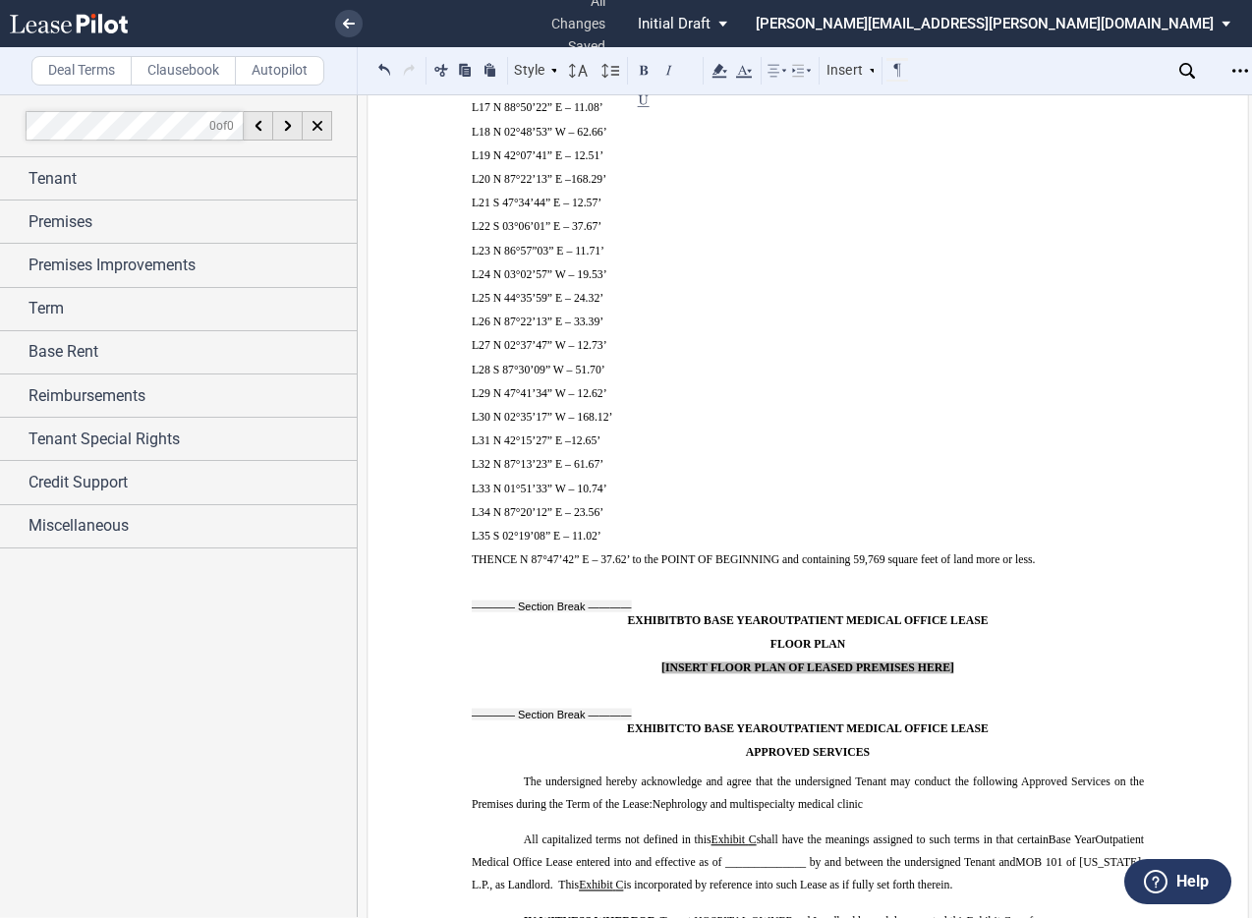
click at [885, 661] on span "[INSERT FLOOR PLAN OF LEASED PREMISES HERE]" at bounding box center [807, 667] width 293 height 12
click at [900, 661] on span "[INSERT FLOOR PLAN OF LEASED PREMISES HERE]" at bounding box center [807, 667] width 293 height 12
click at [949, 661] on p "[INSERT FLOOR PLAN OF LEASED PREMISES HERE]" at bounding box center [808, 667] width 672 height 12
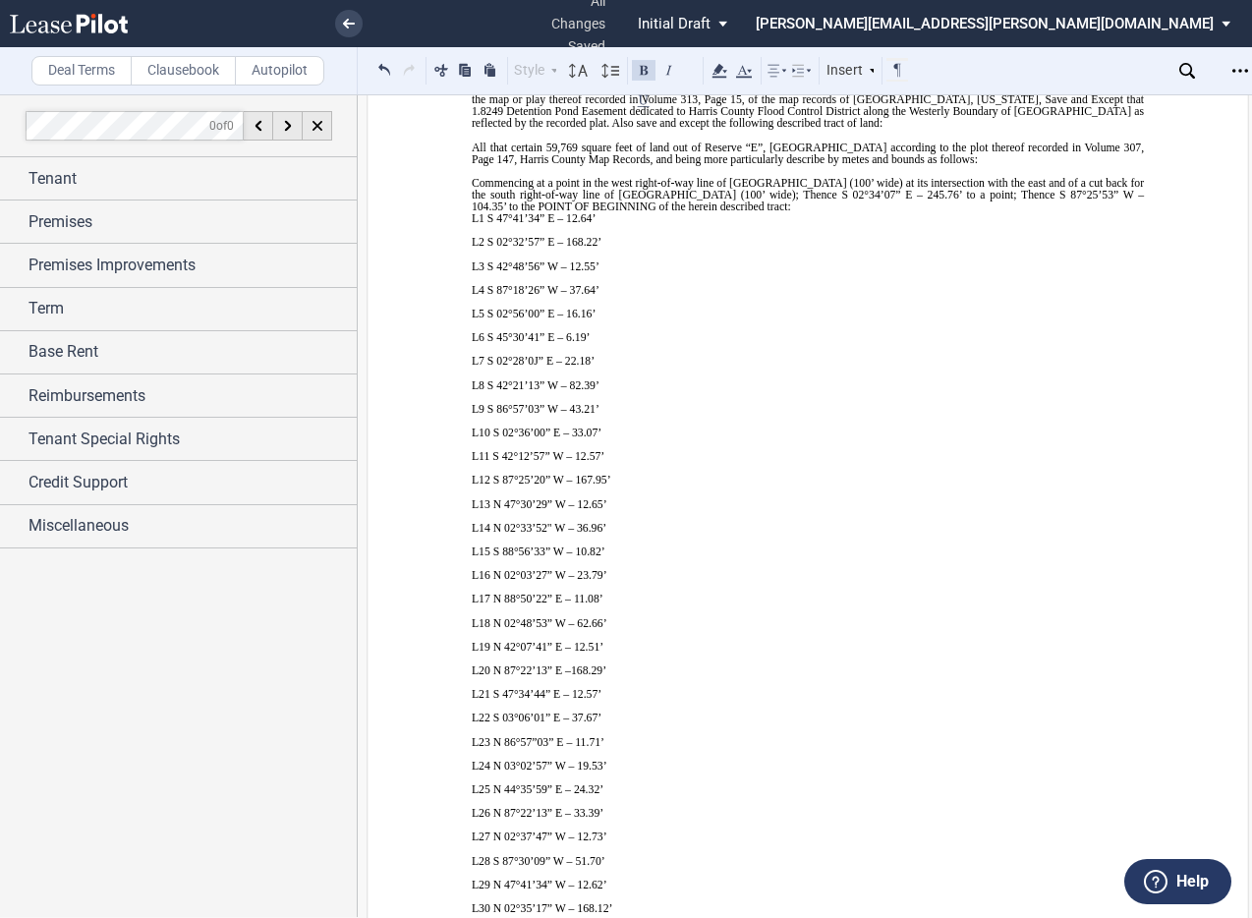
scroll to position [18462, 0]
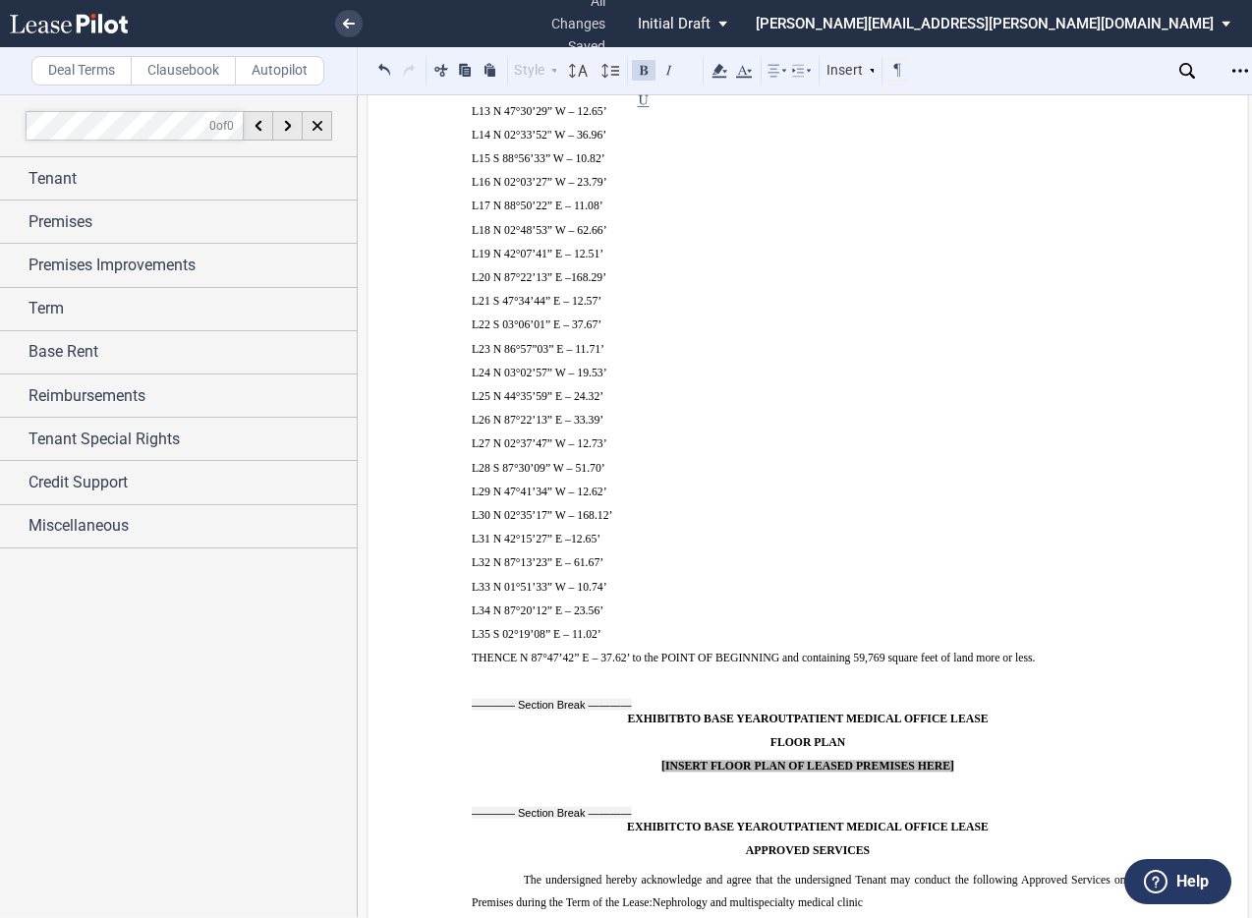
click at [271, 721] on div at bounding box center [178, 505] width 357 height 822
click at [738, 27] on span "status: \a\aInitial Draft\a\a\a\a\a" at bounding box center [726, 23] width 24 height 47
click at [413, 596] on md-backdrop at bounding box center [626, 459] width 1252 height 918
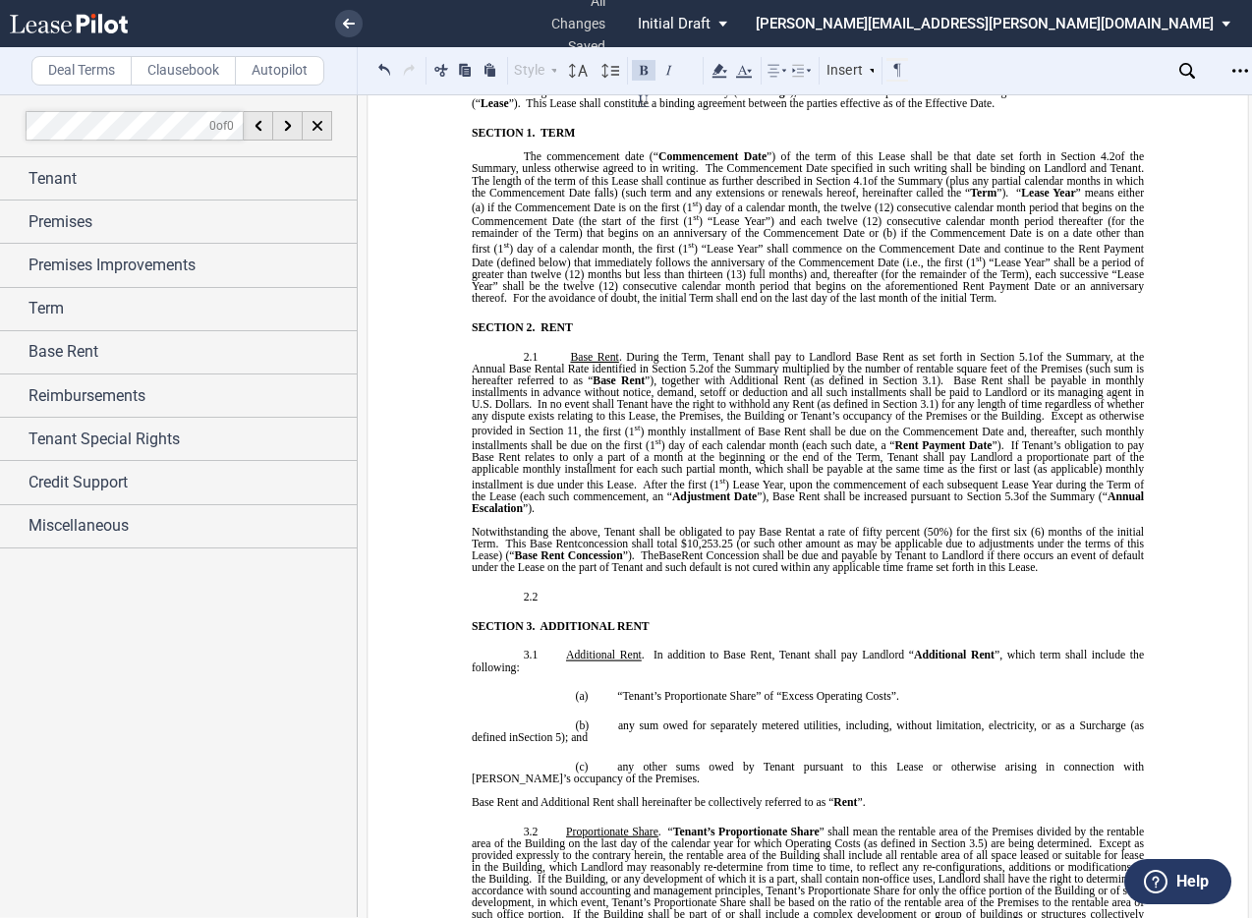
scroll to position [984, 0]
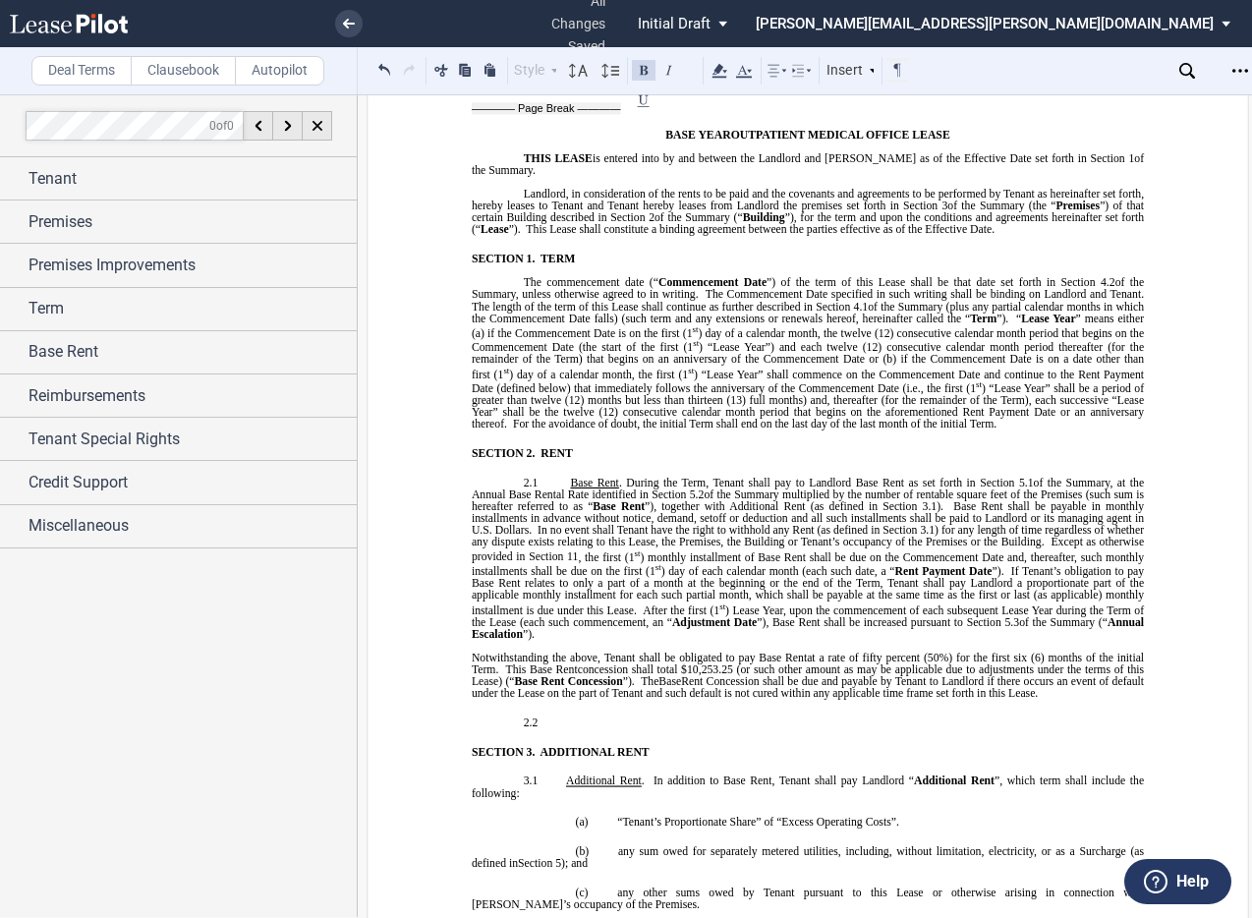
click at [574, 716] on p "2.2 ﻿" at bounding box center [808, 722] width 672 height 12
click at [554, 716] on p "2.2 ﻿" at bounding box center [808, 722] width 672 height 12
click at [570, 716] on p "2.2 ﻿" at bounding box center [808, 722] width 672 height 12
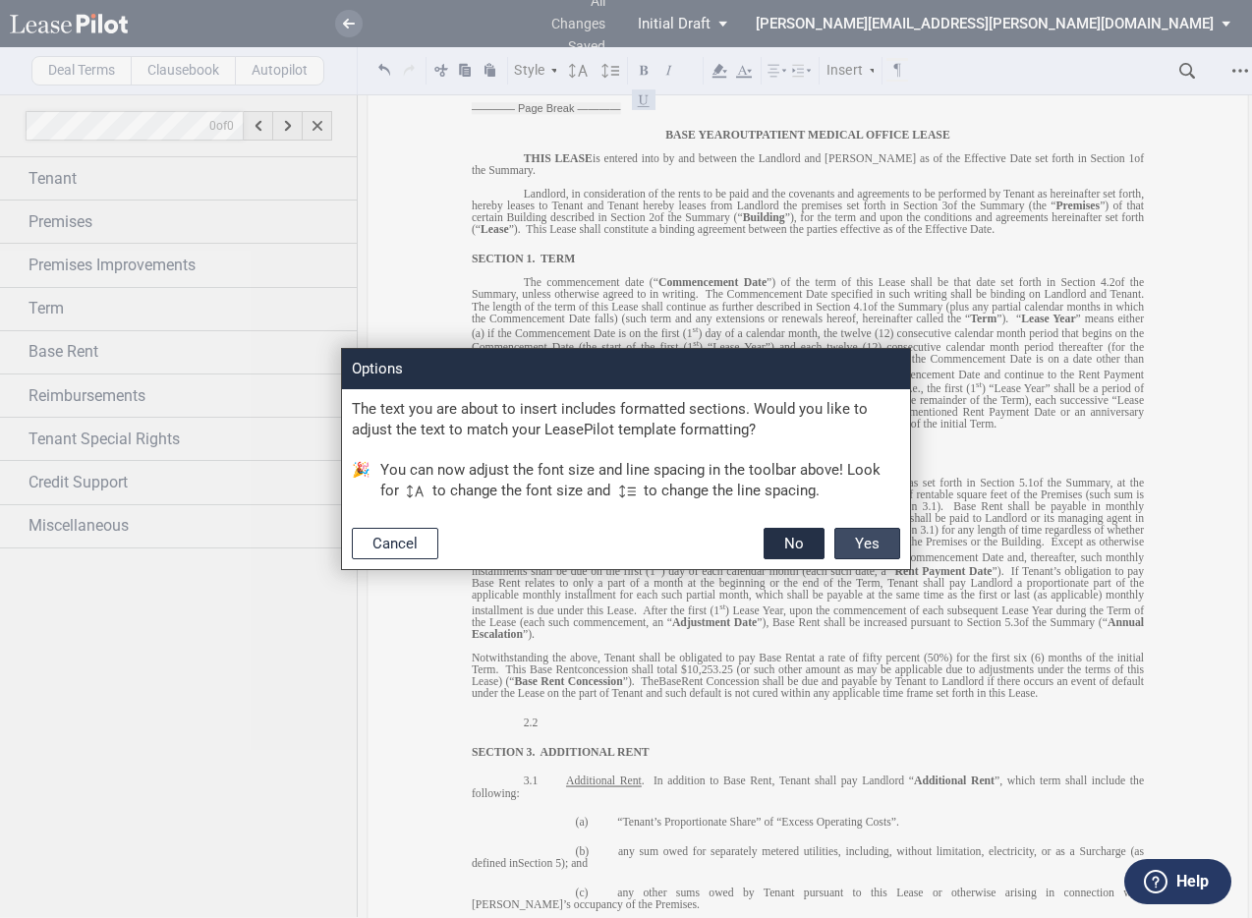
click at [859, 542] on button "Yes" at bounding box center [867, 543] width 66 height 31
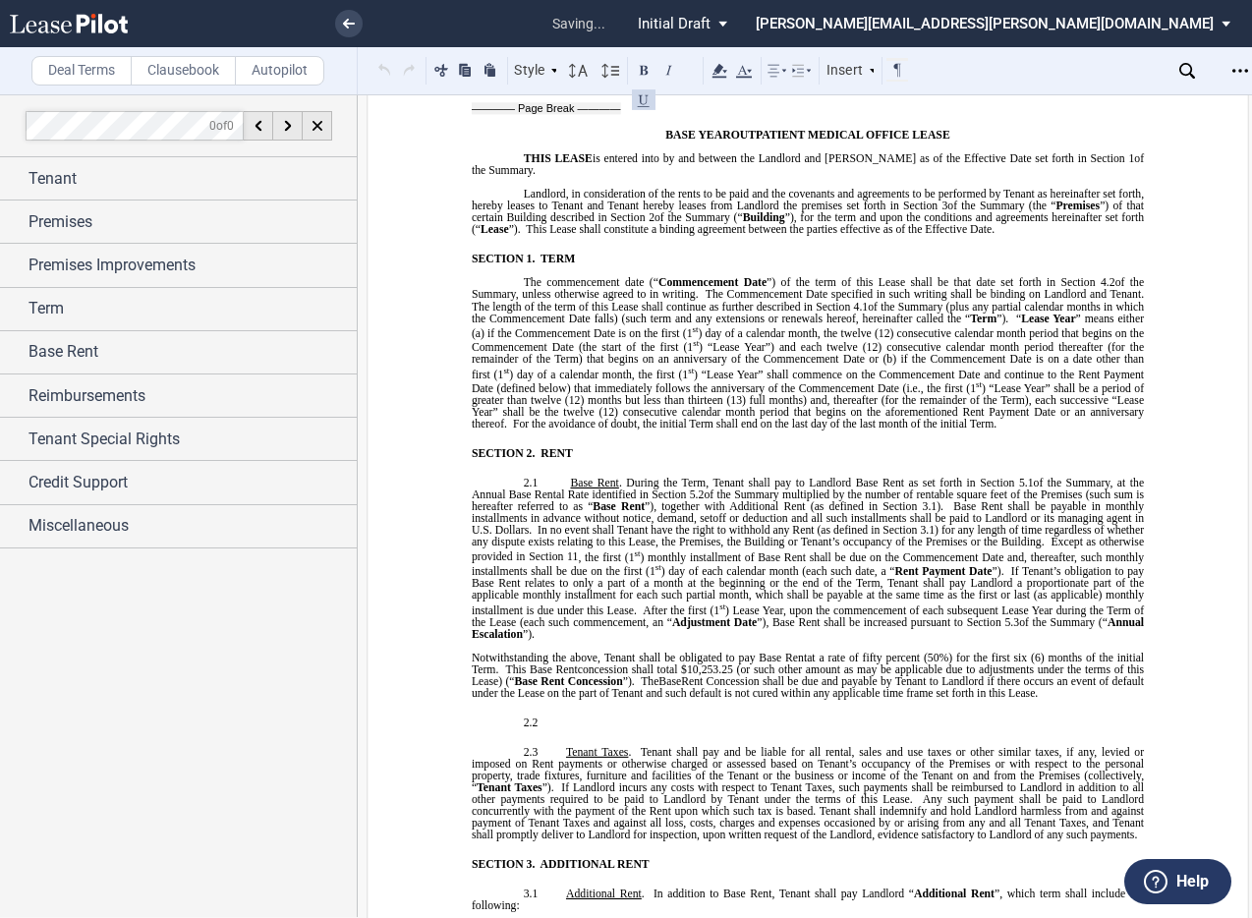
click at [595, 716] on p "2.2 ﻿" at bounding box center [808, 722] width 672 height 12
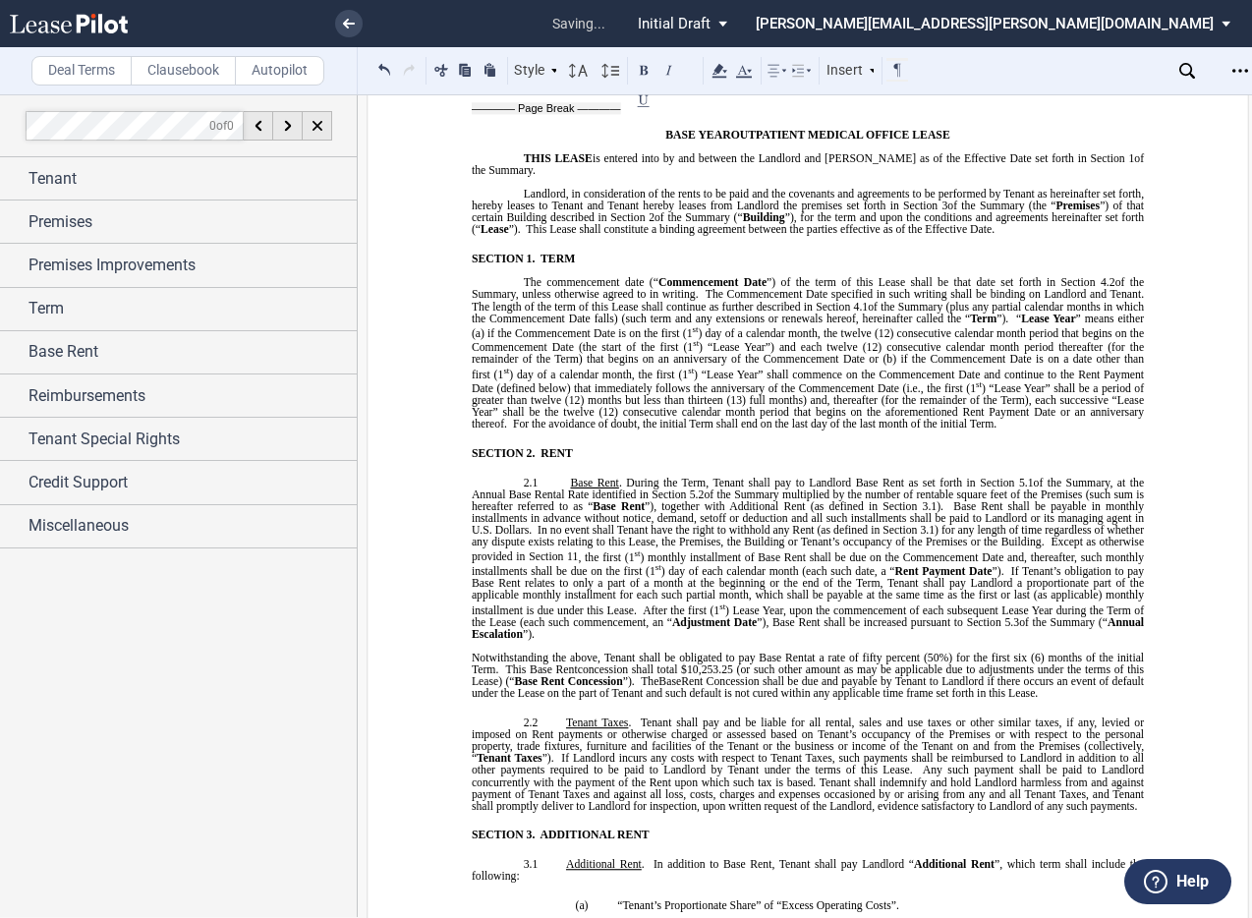
drag, startPoint x: 826, startPoint y: 716, endPoint x: 863, endPoint y: 709, distance: 37.0
click at [827, 717] on span "Tenant shall pay and be liable for all rental, sales and use taxes or other sim…" at bounding box center [809, 739] width 675 height 47
drag, startPoint x: 714, startPoint y: 634, endPoint x: 679, endPoint y: 626, distance: 36.2
click at [675, 651] on span "Notwithstanding the above, Tenant shall be obligated to pay Base Rent" at bounding box center [639, 657] width 335 height 12
drag, startPoint x: 851, startPoint y: 632, endPoint x: 753, endPoint y: 632, distance: 98.3
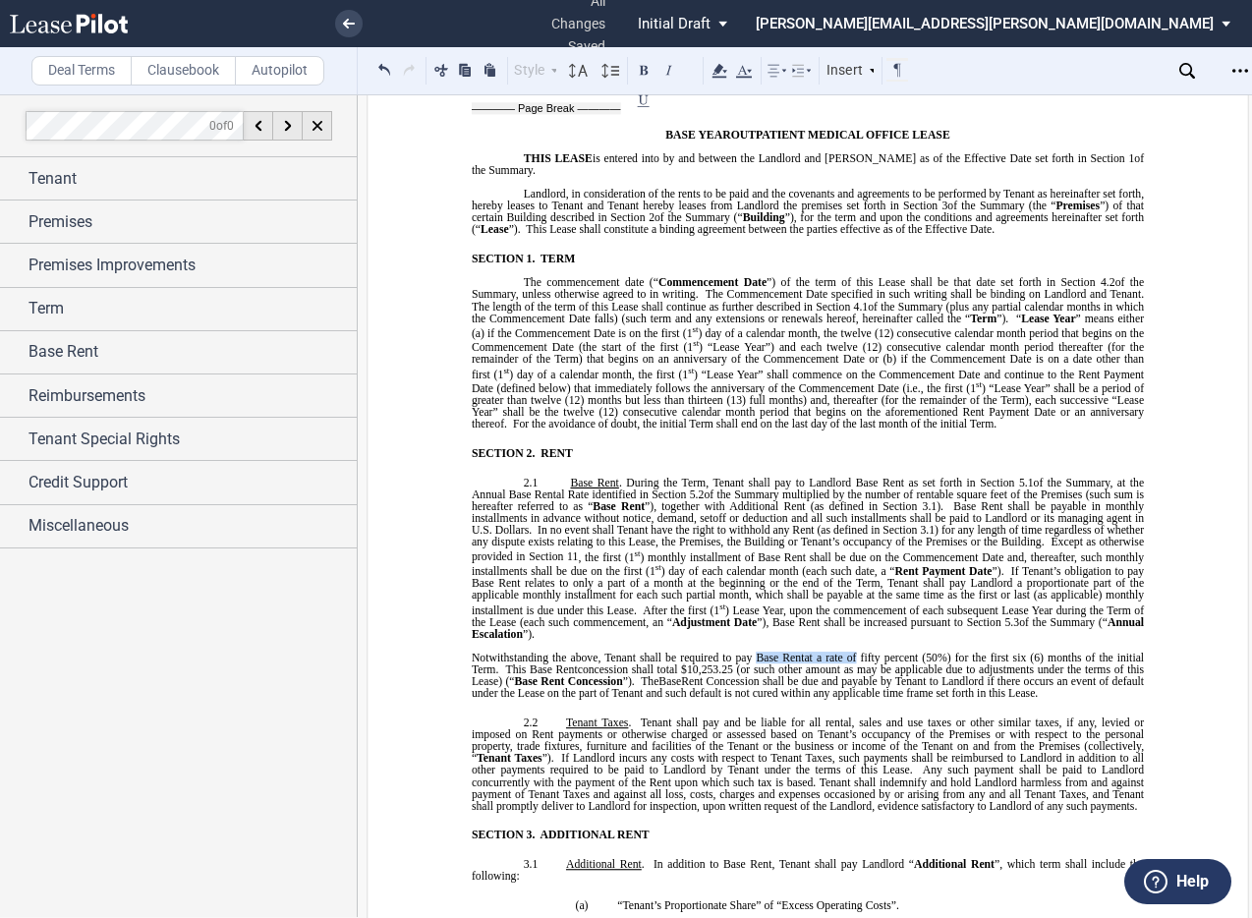
click at [753, 651] on span "Notwithstanding the above, Tenant shall be required to pay Base Rent at a rate …" at bounding box center [809, 674] width 675 height 47
click at [868, 651] on span "fifty percent (50%) for the first six (6) months of the initial Term." at bounding box center [932, 657] width 313 height 12
drag, startPoint x: 964, startPoint y: 634, endPoint x: 951, endPoint y: 632, distance: 12.9
click at [951, 651] on span "fifty percent (50%) of the Base Rent for the first six (6) months of the initia…" at bounding box center [809, 663] width 675 height 24
drag, startPoint x: 1111, startPoint y: 631, endPoint x: 1137, endPoint y: 630, distance: 25.6
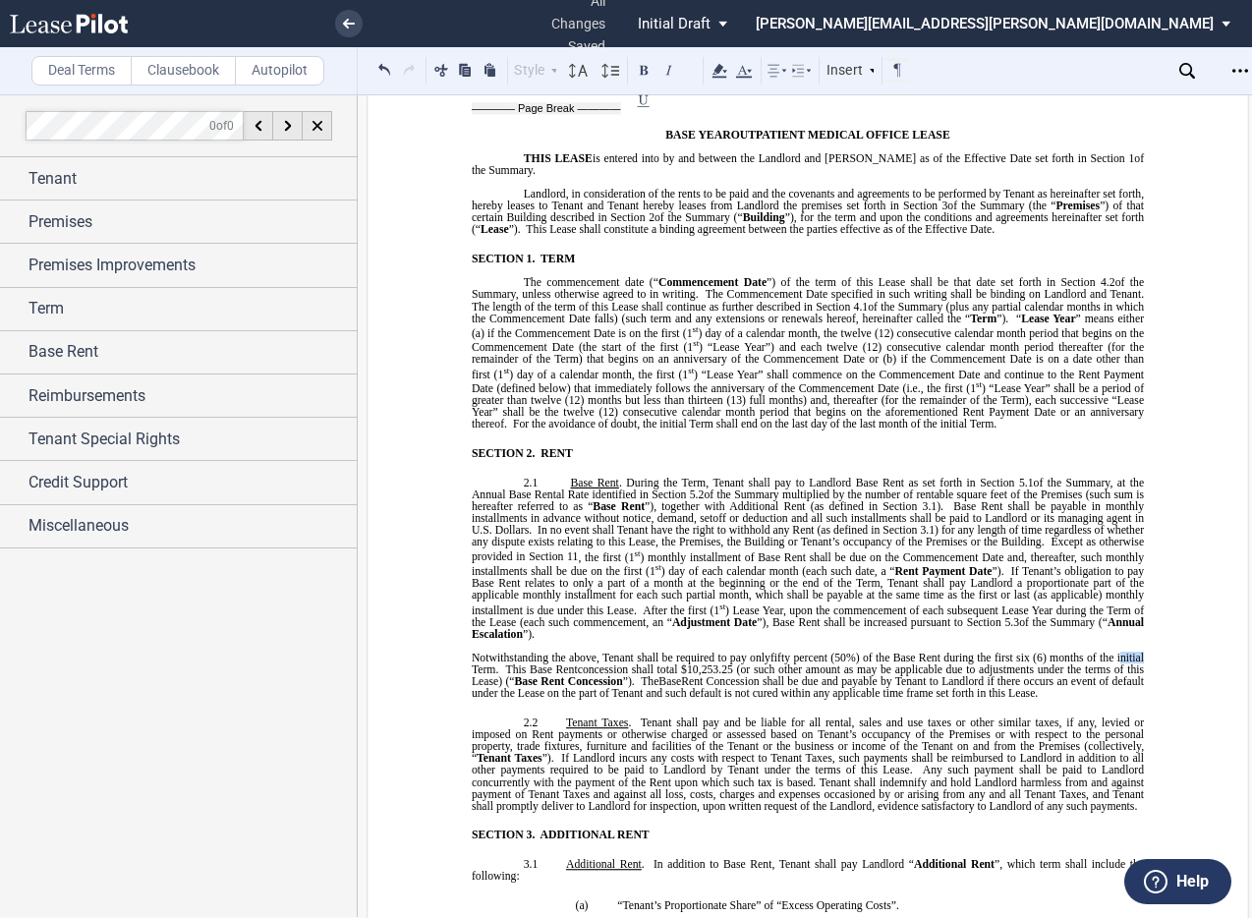
click at [1059, 651] on span "fifty percent (50%) of the Base Rent during the first six (6) months of the ini…" at bounding box center [809, 663] width 675 height 24
drag, startPoint x: 1138, startPoint y: 633, endPoint x: 1114, endPoint y: 629, distance: 23.9
click at [1059, 651] on span "fifty percent (50%) of the Base Rent during the first six (6) months of the ini…" at bounding box center [809, 663] width 675 height 24
drag, startPoint x: 1142, startPoint y: 633, endPoint x: 1112, endPoint y: 633, distance: 29.5
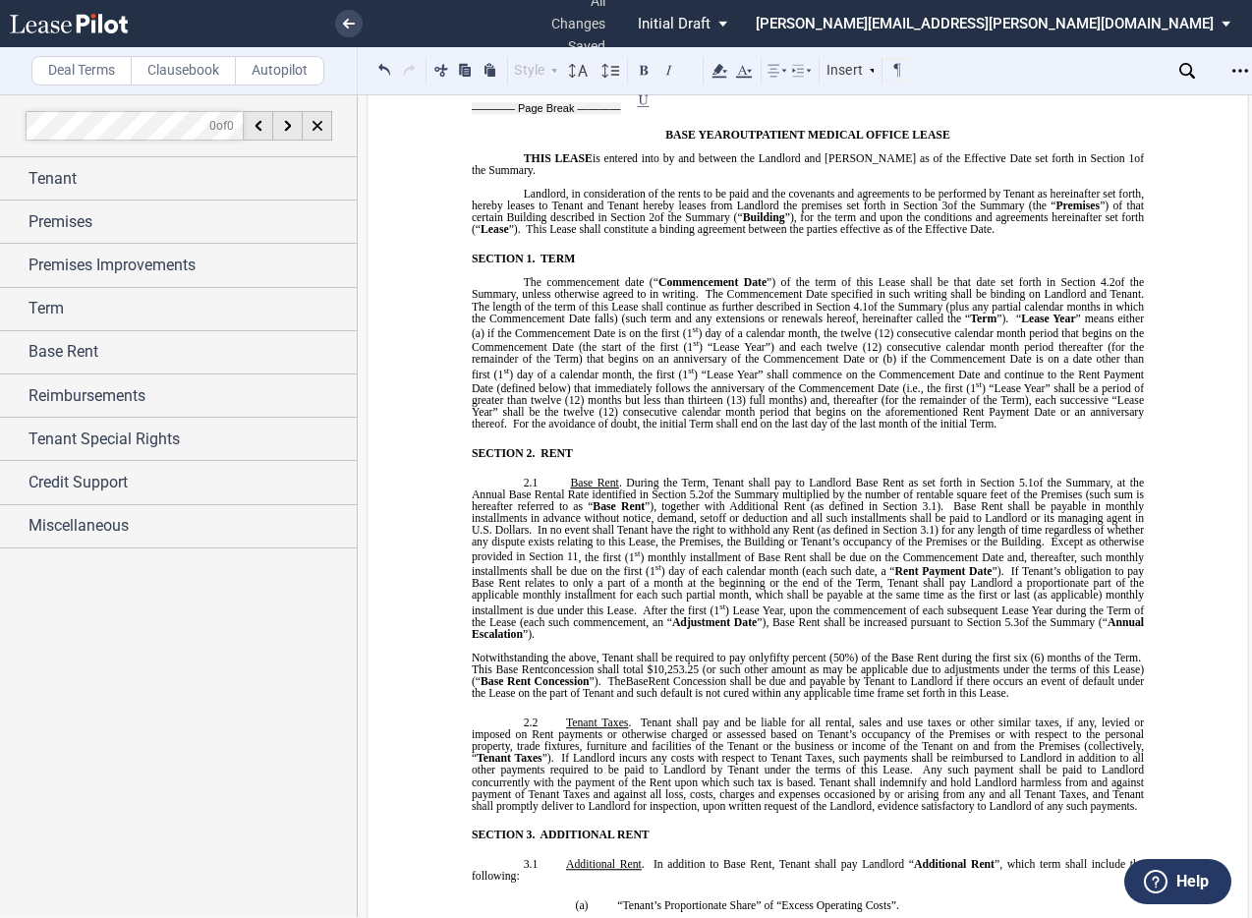
click at [1059, 651] on span "fifty percent (50%) of the Base Rent during the first six (6) months of the Ter…" at bounding box center [954, 657] width 371 height 12
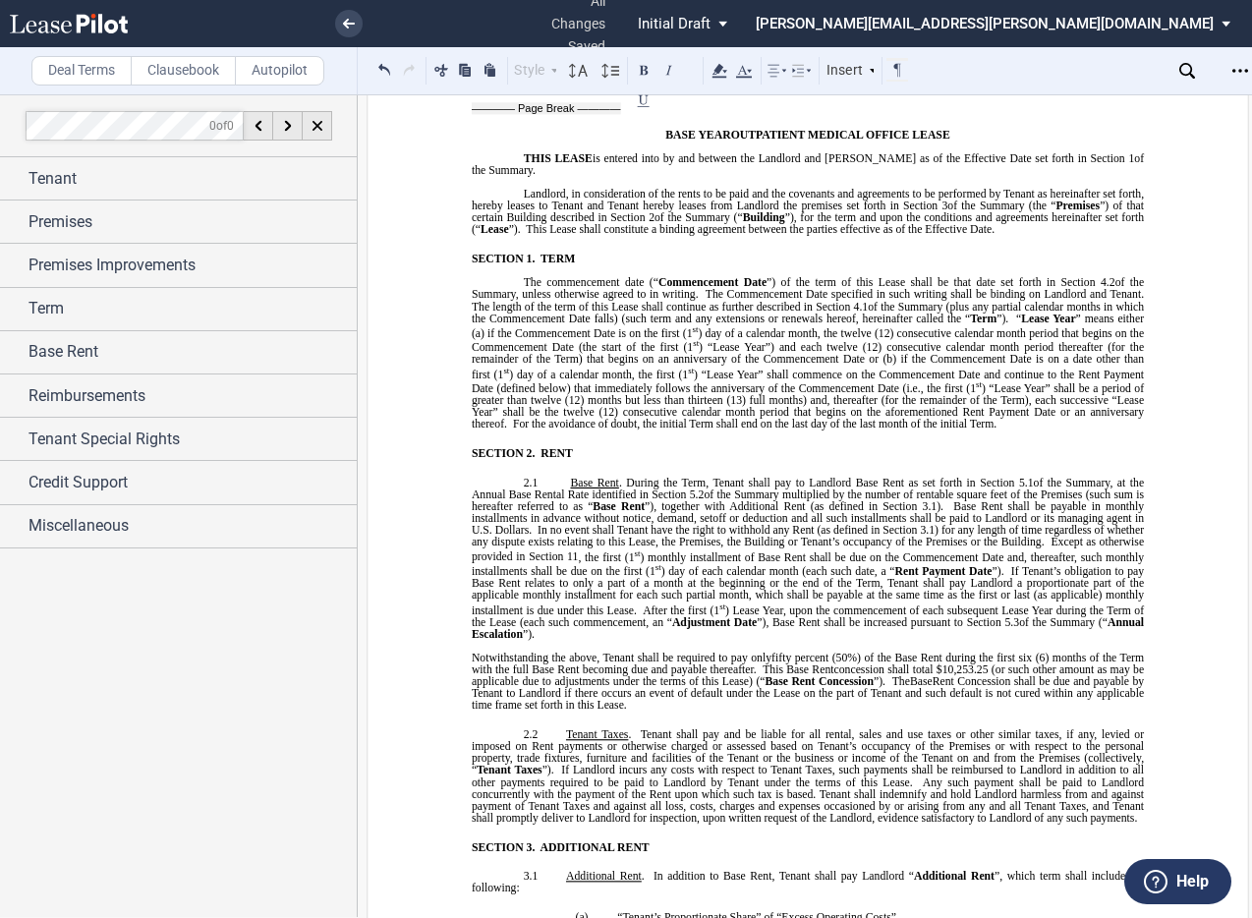
click at [762, 663] on span "This Base Rent" at bounding box center [797, 669] width 71 height 12
drag, startPoint x: 954, startPoint y: 646, endPoint x: 775, endPoint y: 647, distance: 178.8
click at [775, 663] on span "Tenant shall be required to pay only" at bounding box center [837, 669] width 166 height 12
drag, startPoint x: 809, startPoint y: 568, endPoint x: 909, endPoint y: 491, distance: 126.2
click at [809, 568] on span "If Tenant’s obligation to pay Base Rent relates to only a part of a month at th…" at bounding box center [809, 590] width 675 height 50
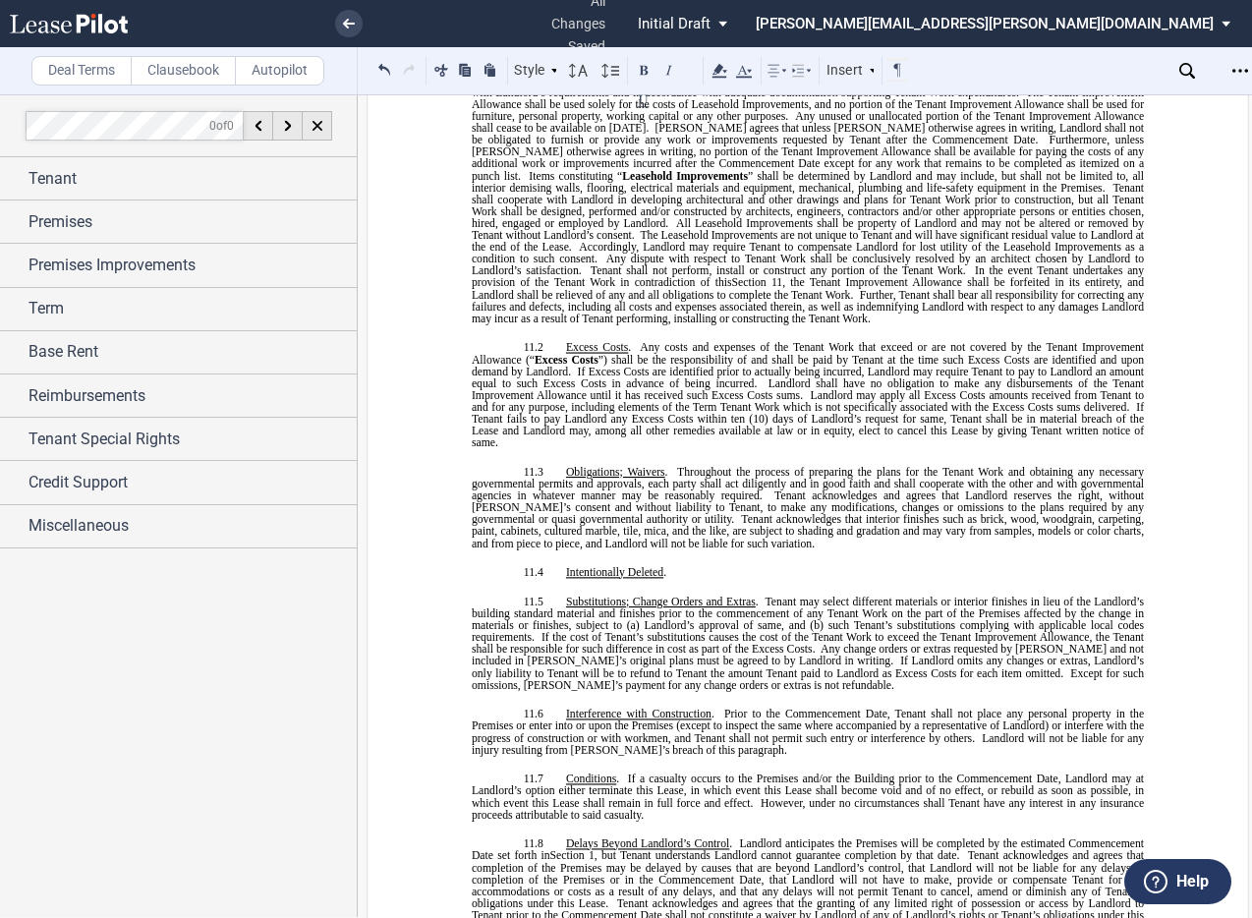
scroll to position [9628, 0]
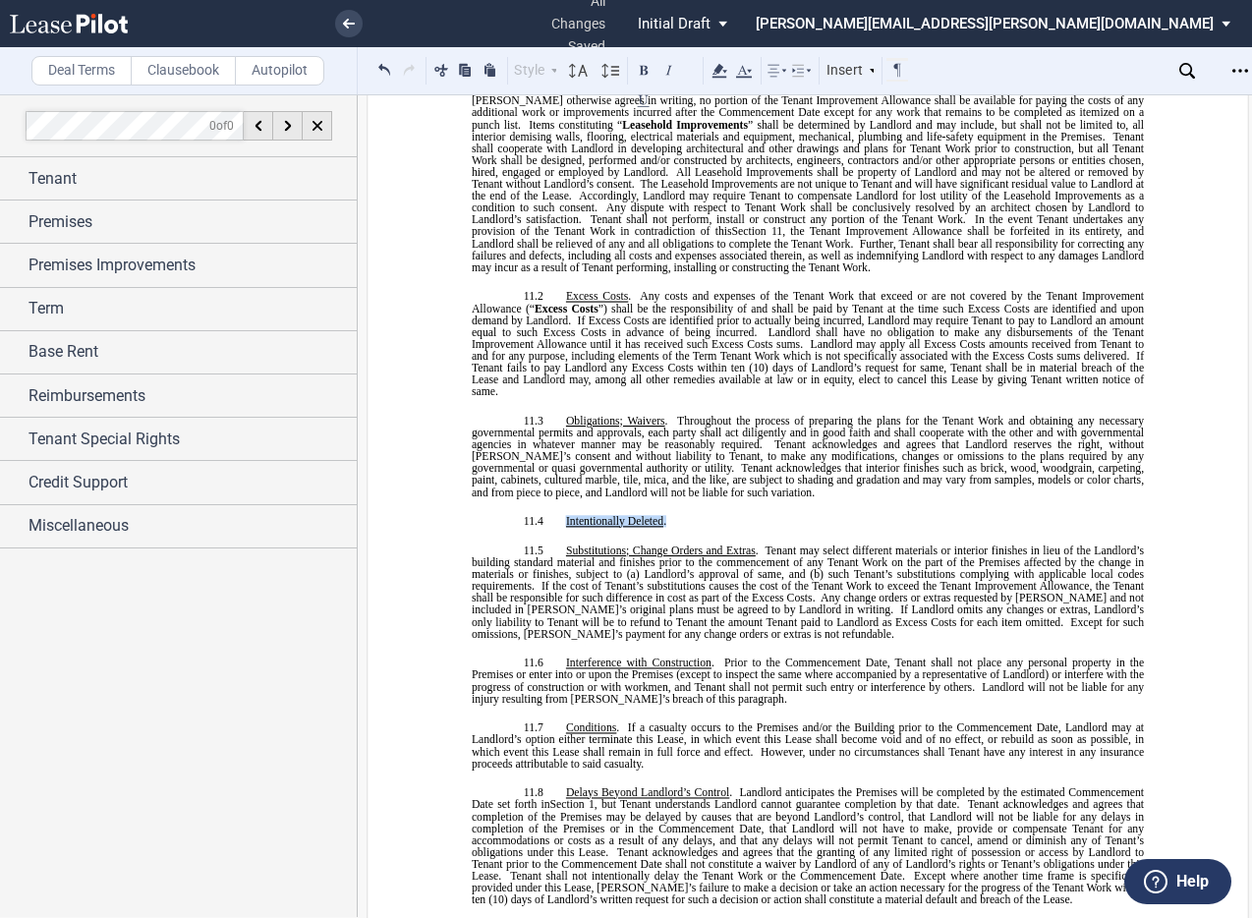
drag, startPoint x: 669, startPoint y: 451, endPoint x: 554, endPoint y: 451, distance: 115.0
click at [554, 515] on p "11.4 ​Intentionally Deleted ." at bounding box center [808, 521] width 672 height 12
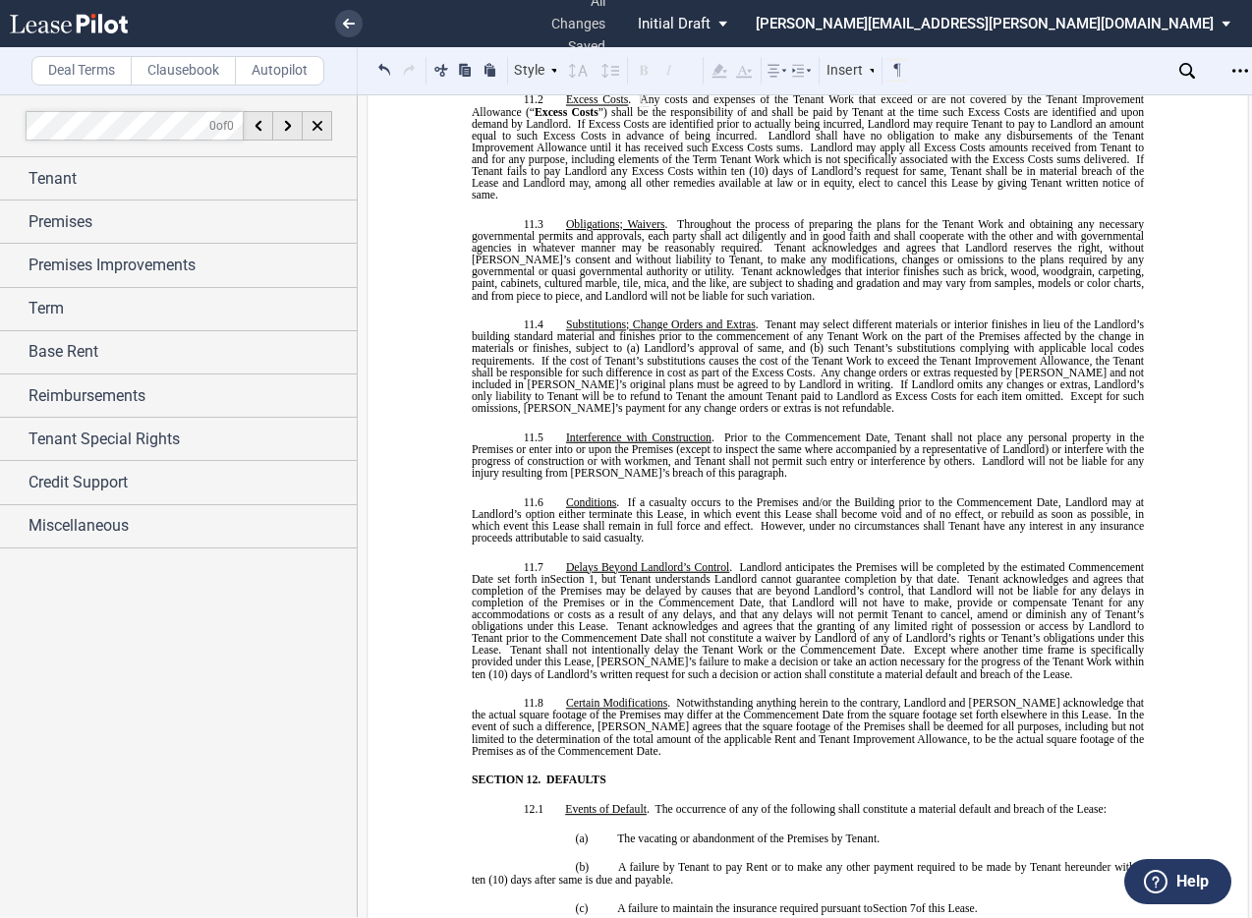
scroll to position [9923, 0]
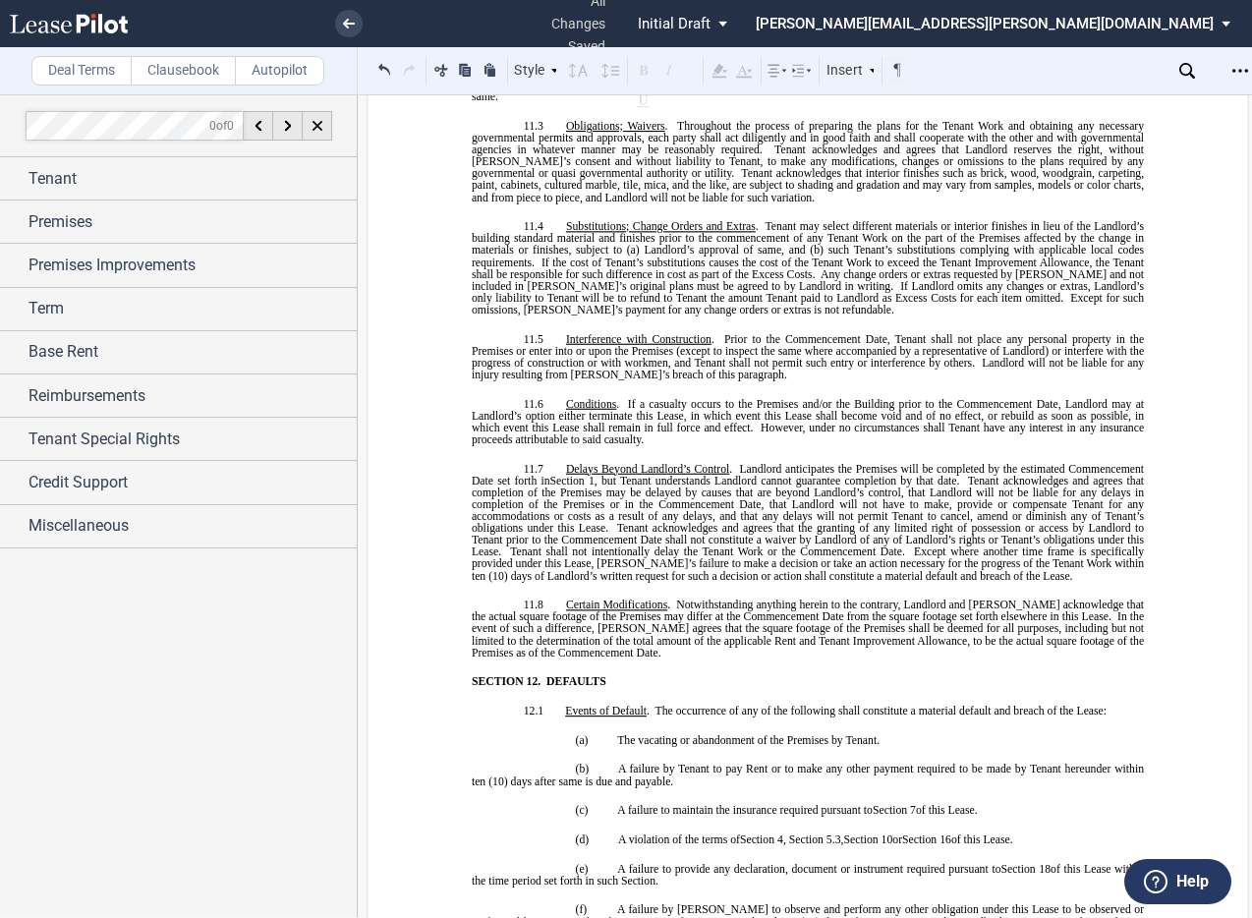
click at [658, 646] on span "." at bounding box center [659, 652] width 3 height 12
click at [661, 646] on span "﻿ wubject to remeasurement by Landlord from time to time in accordance with Sec…" at bounding box center [898, 652] width 474 height 12
click at [1059, 598] on p "11.8 Certain Modifications . Notwithstanding anything herein to the contrary, L…" at bounding box center [808, 628] width 672 height 60
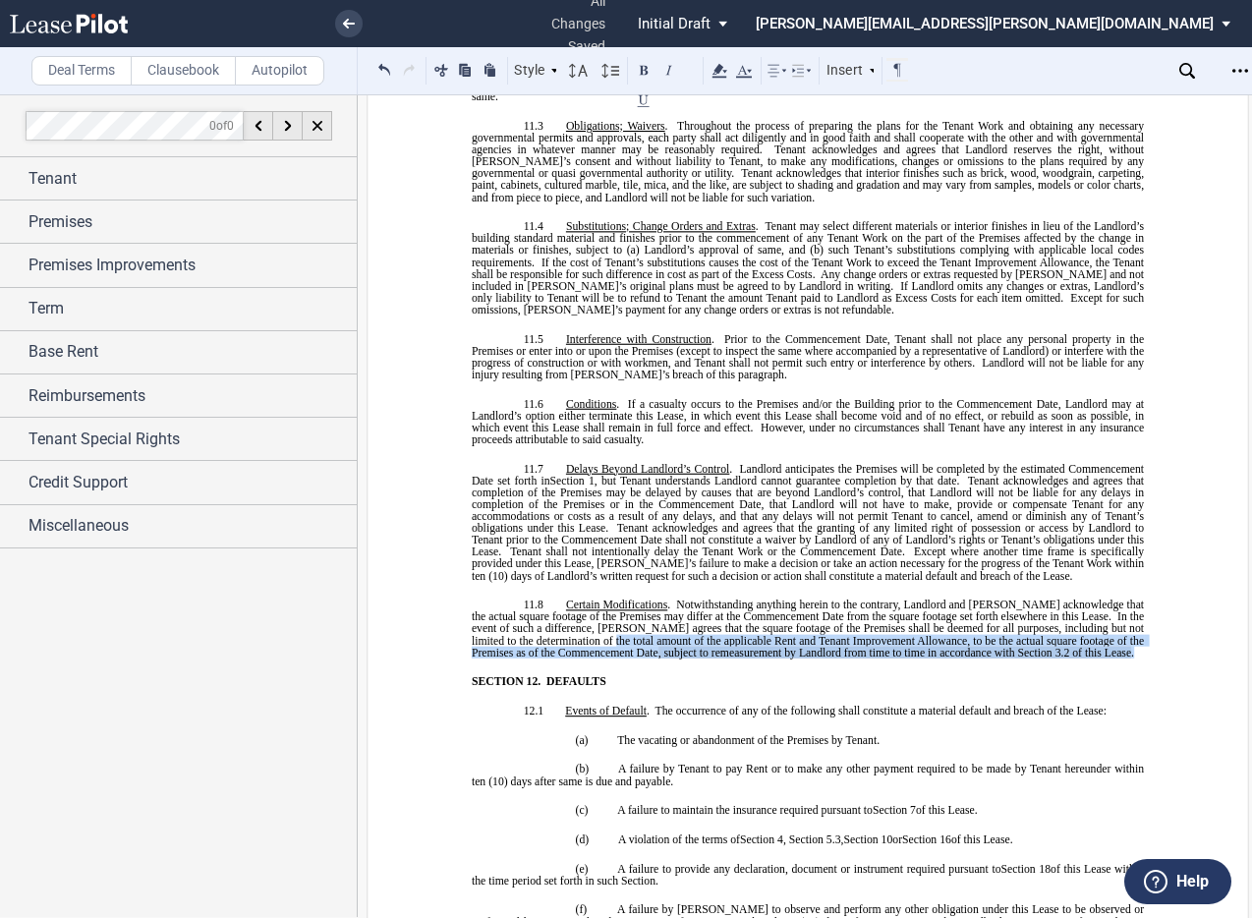
drag, startPoint x: 1089, startPoint y: 580, endPoint x: 576, endPoint y: 570, distance: 513.0
click at [576, 598] on p "11.8 Certain Modifications . Notwithstanding anything herein to the contrary, L…" at bounding box center [808, 628] width 672 height 60
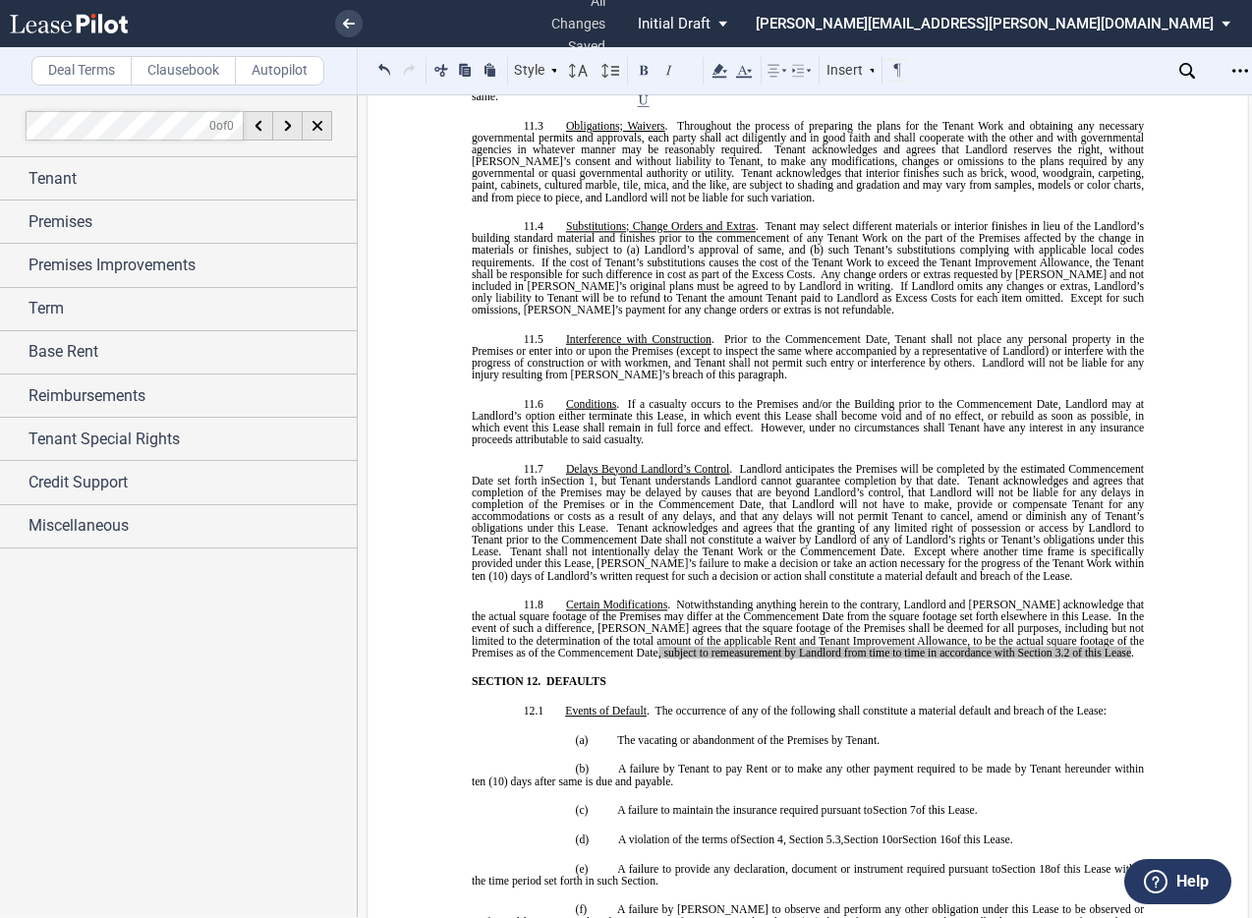
drag, startPoint x: 799, startPoint y: 398, endPoint x: 874, endPoint y: 474, distance: 107.0
click at [802, 462] on span "Landlord anticipates the Premises will be completed by the estimated Commenceme…" at bounding box center [809, 474] width 675 height 24
click at [767, 545] on span "Tenant shall not intentionally delay the Tenant Work or the Commencement Date." at bounding box center [707, 551] width 395 height 12
drag, startPoint x: 1034, startPoint y: 582, endPoint x: 590, endPoint y: 585, distance: 444.1
click at [590, 598] on p "11.8 Certain Modifications . Notwithstanding anything herein to the contrary, L…" at bounding box center [808, 628] width 672 height 60
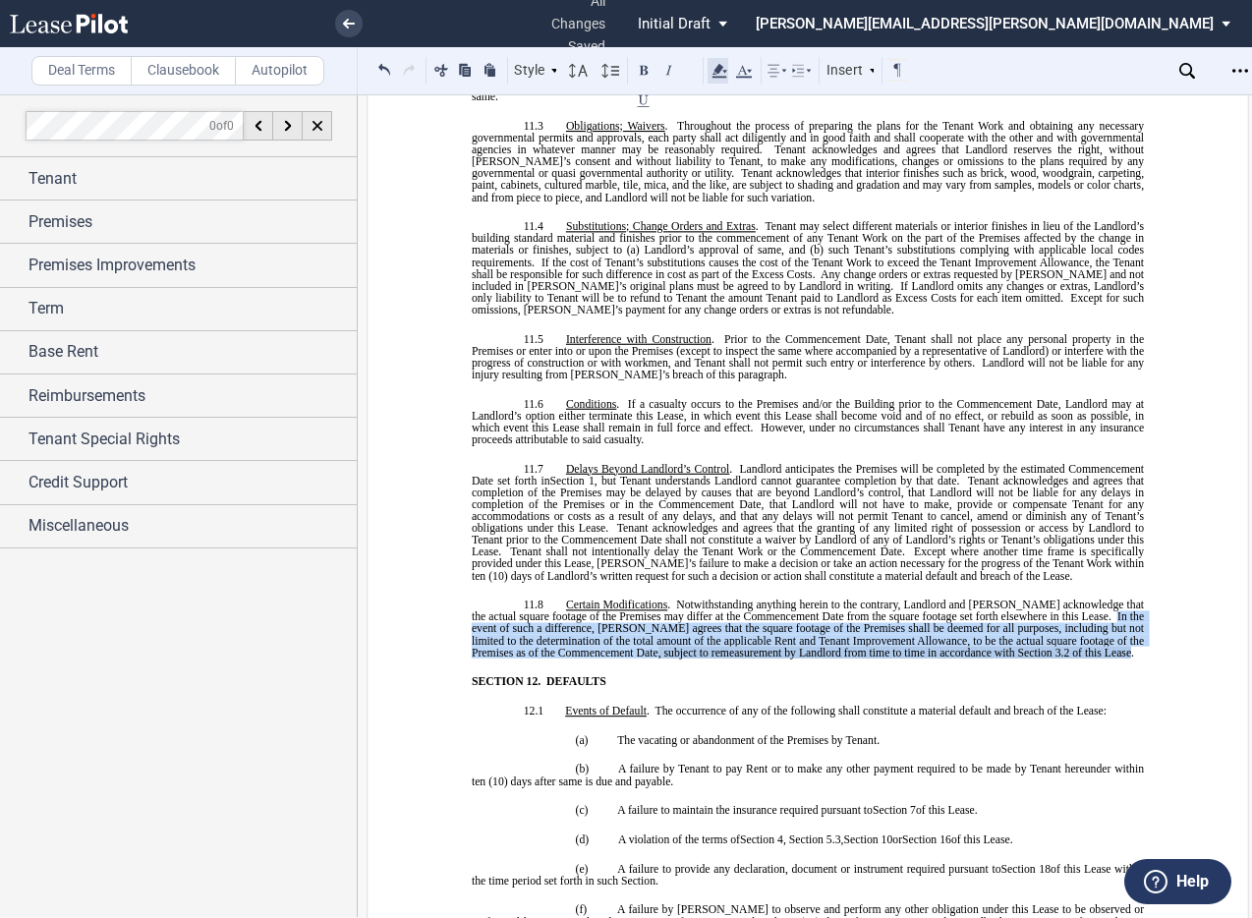
click at [725, 69] on icon at bounding box center [719, 71] width 24 height 24
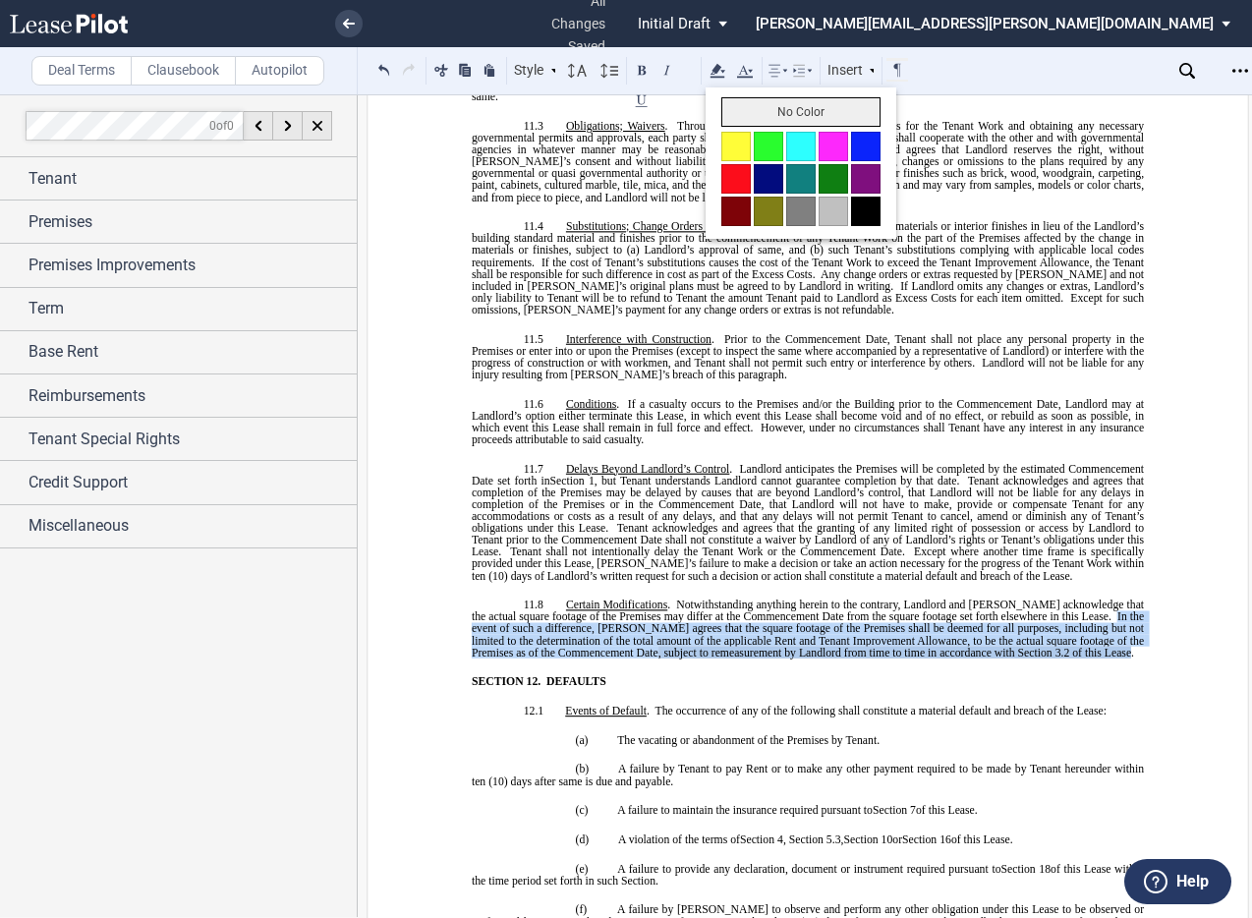
click at [750, 102] on button "No Color" at bounding box center [800, 111] width 159 height 29
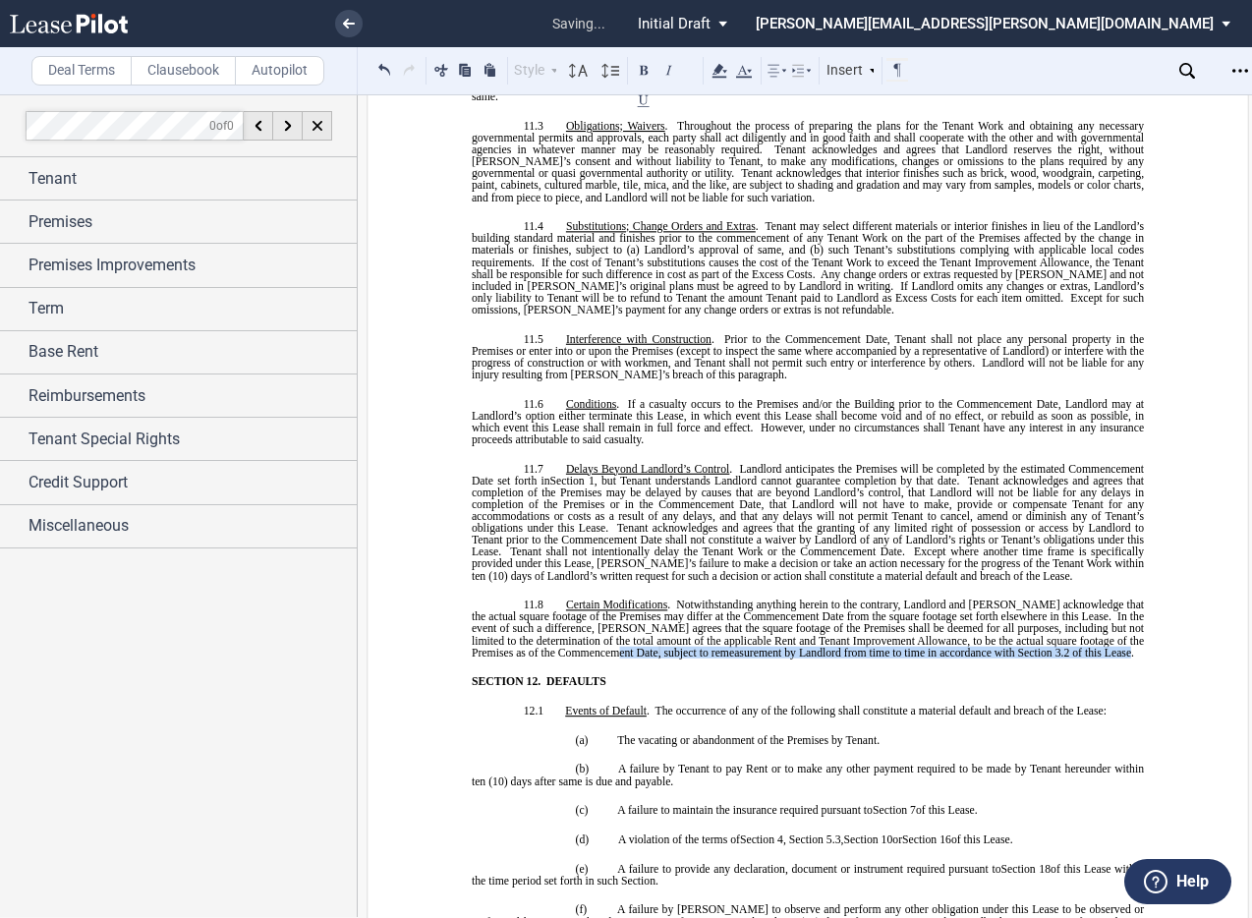
click at [1025, 646] on span "﻿ subject to remeasurement by Landlord from time to time in accordance with Sec…" at bounding box center [896, 652] width 471 height 12
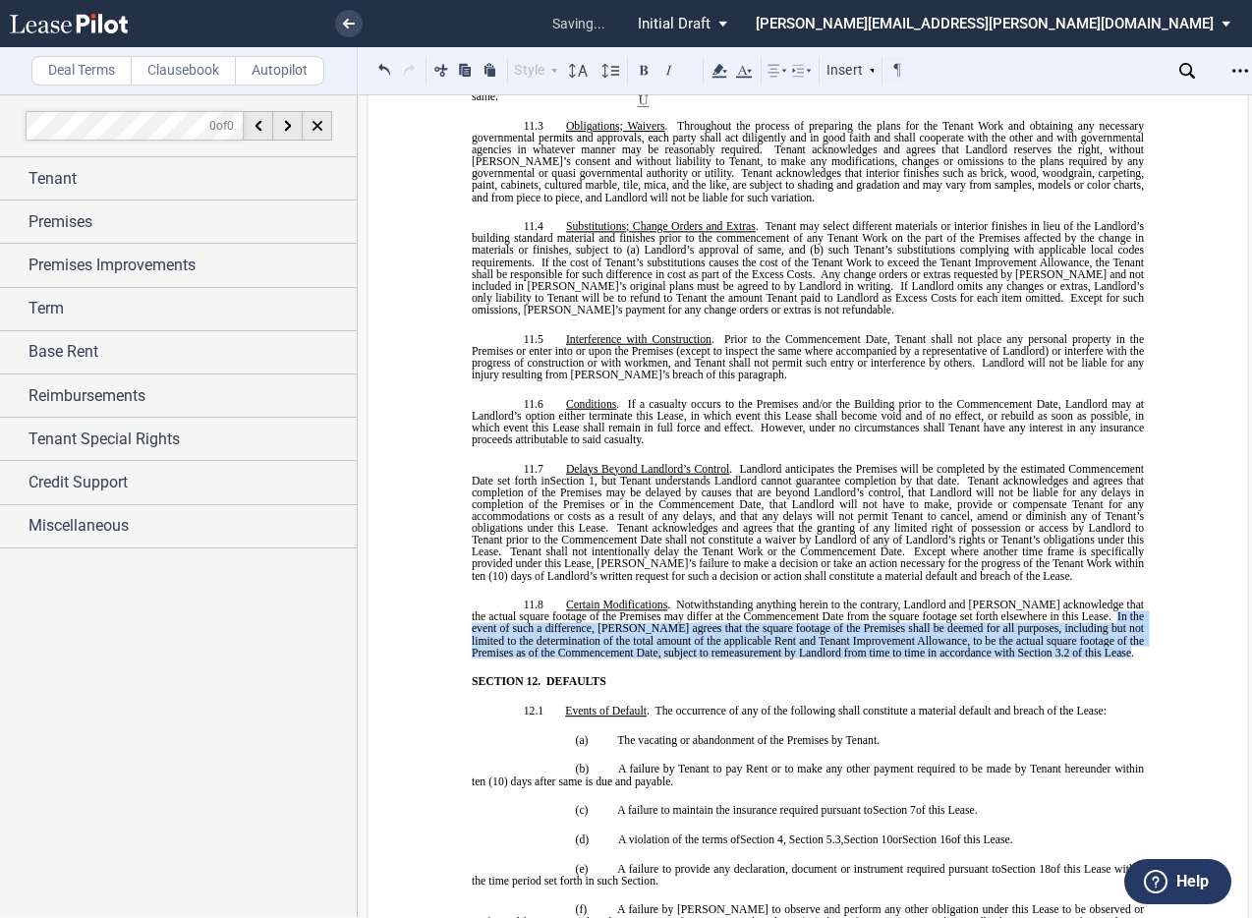
click at [1059, 598] on p "11.8 Certain Modifications . Notwithstanding anything herein to the contrary, L…" at bounding box center [808, 628] width 672 height 60
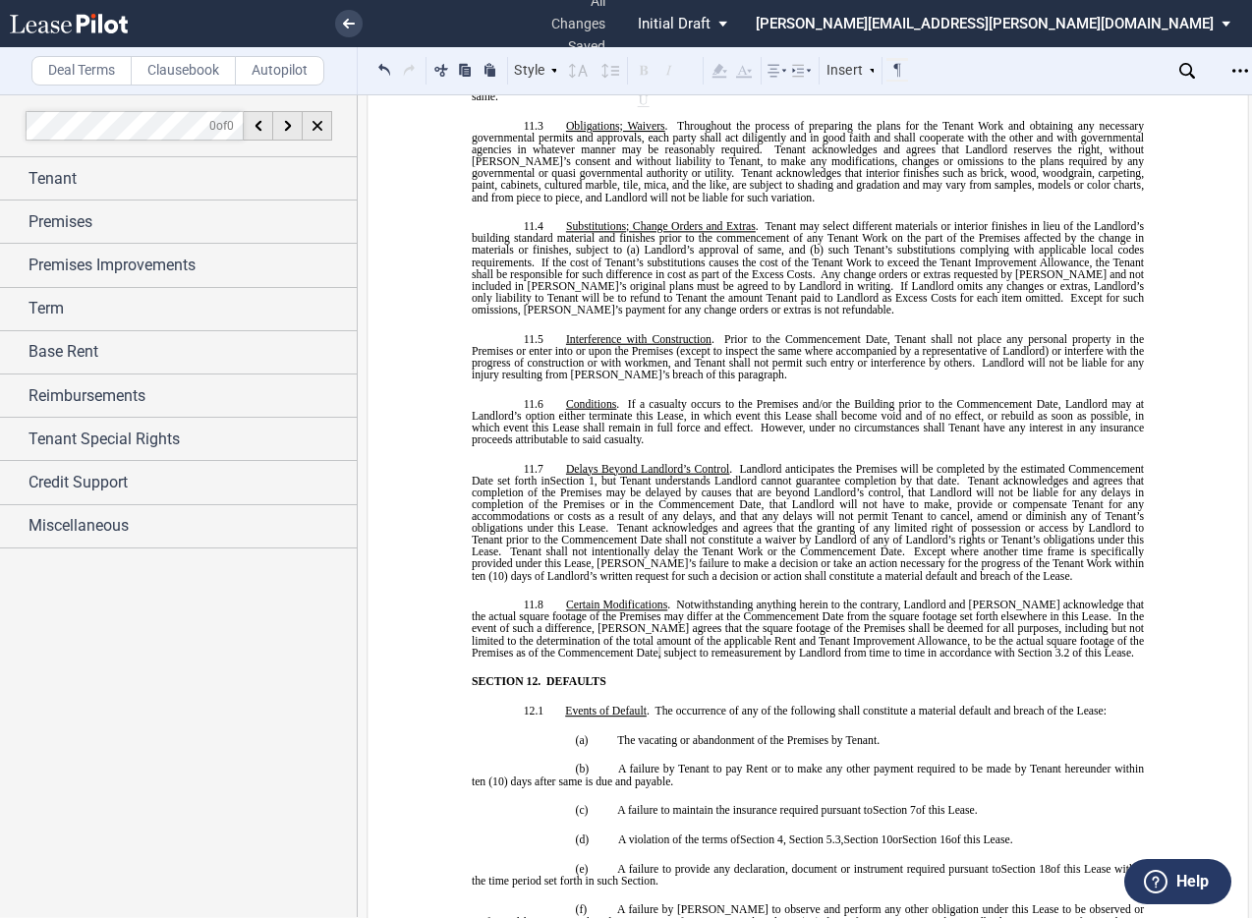
click at [943, 599] on div "BASE YEAR TRIPLE NET OUTPATIENT MEDICAL OFFICE LEASE ﻿ ﻿ THIS BASE YEAR TRIPLE …" at bounding box center [808, 843] width 672 height 21095
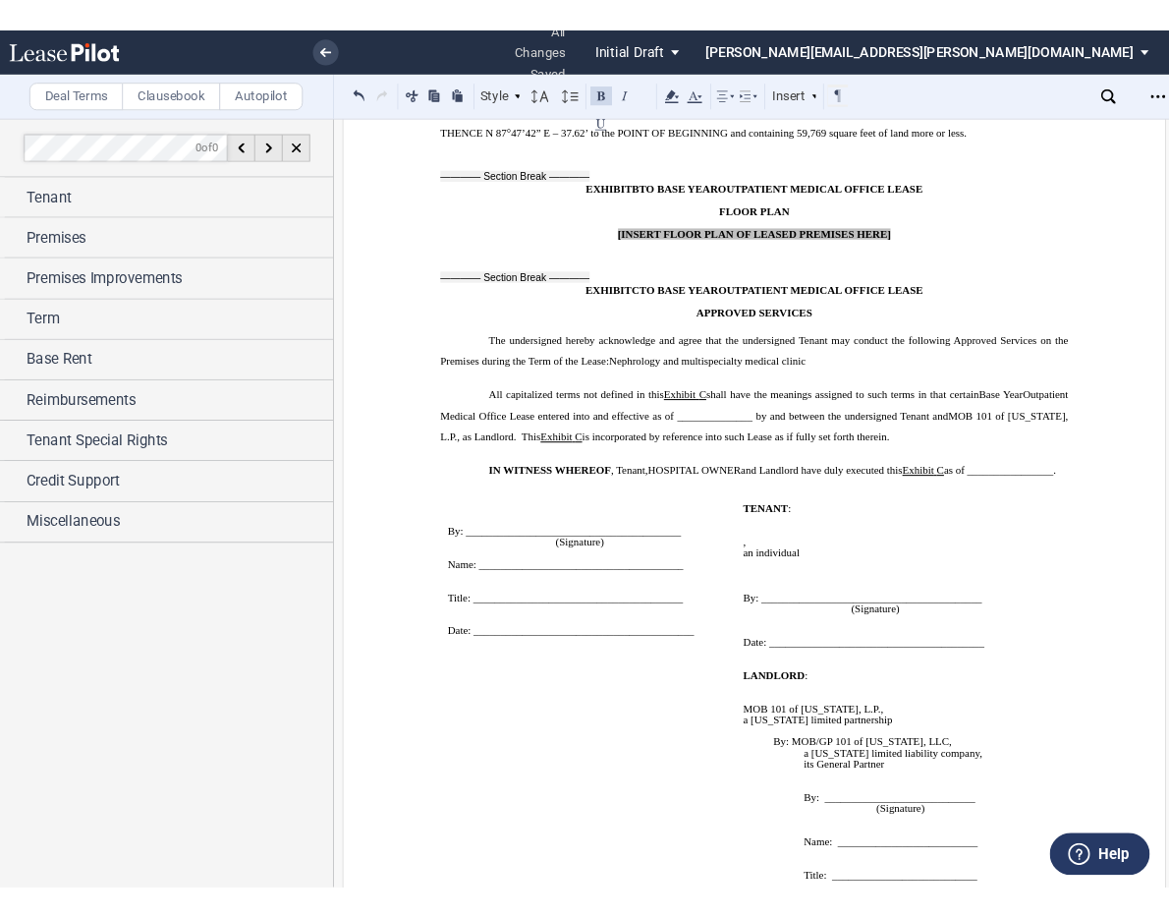
scroll to position [18974, 0]
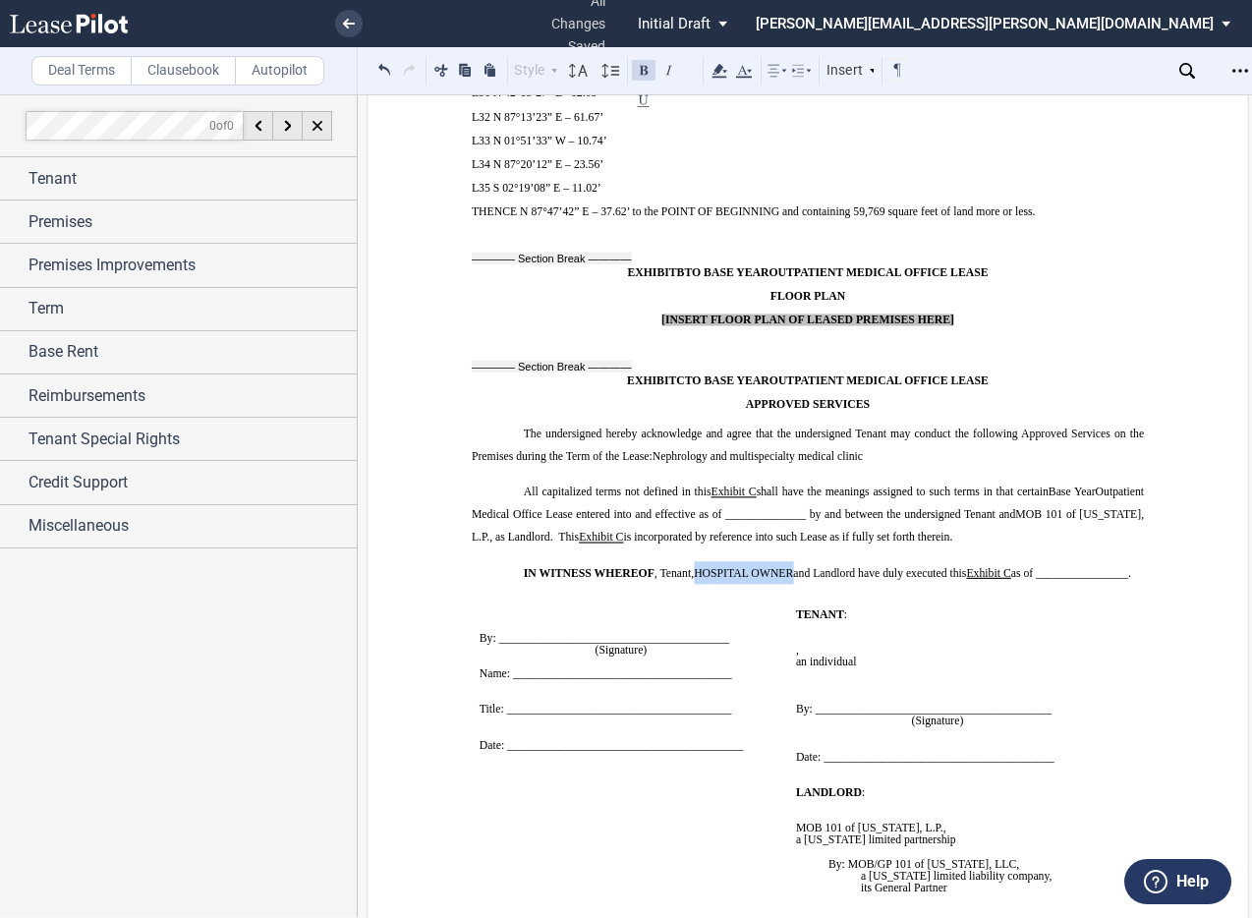
drag, startPoint x: 788, startPoint y: 476, endPoint x: 704, endPoint y: 479, distance: 84.6
click at [695, 567] on span "HOSPITAL OWNER" at bounding box center [743, 573] width 99 height 12
click at [737, 584] on p "﻿" at bounding box center [808, 590] width 672 height 12
click at [742, 567] on span "HOSPITAL OWNER" at bounding box center [743, 573] width 99 height 12
drag, startPoint x: 745, startPoint y: 475, endPoint x: 704, endPoint y: 475, distance: 41.3
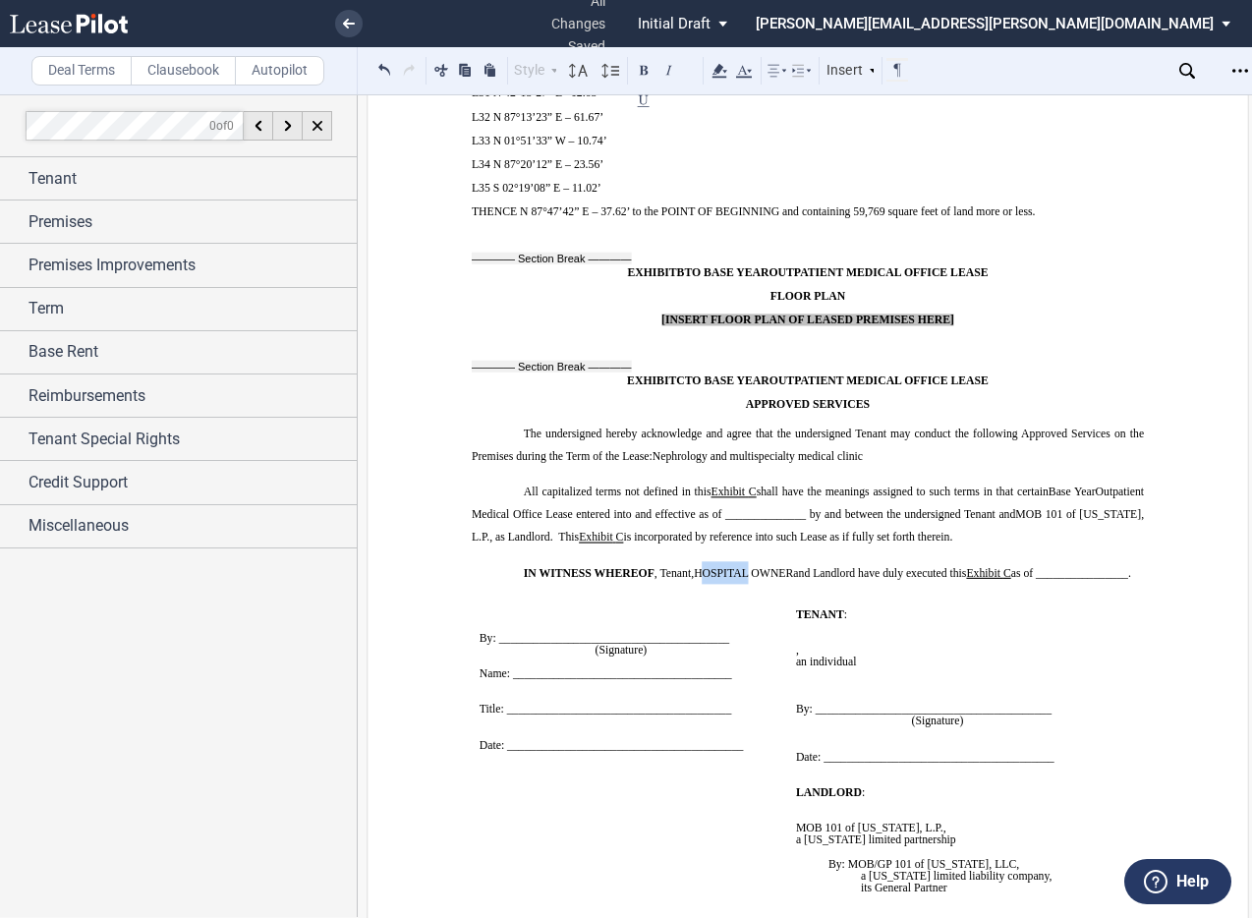
click at [704, 567] on span "HOSPITAL OWNER" at bounding box center [743, 573] width 99 height 12
drag, startPoint x: 774, startPoint y: 479, endPoint x: 746, endPoint y: 480, distance: 28.5
click at [746, 567] on span "Hospital OWNER" at bounding box center [736, 573] width 85 height 12
click at [921, 620] on p "﻿" at bounding box center [975, 626] width 358 height 12
click at [915, 584] on p "﻿" at bounding box center [808, 590] width 672 height 12
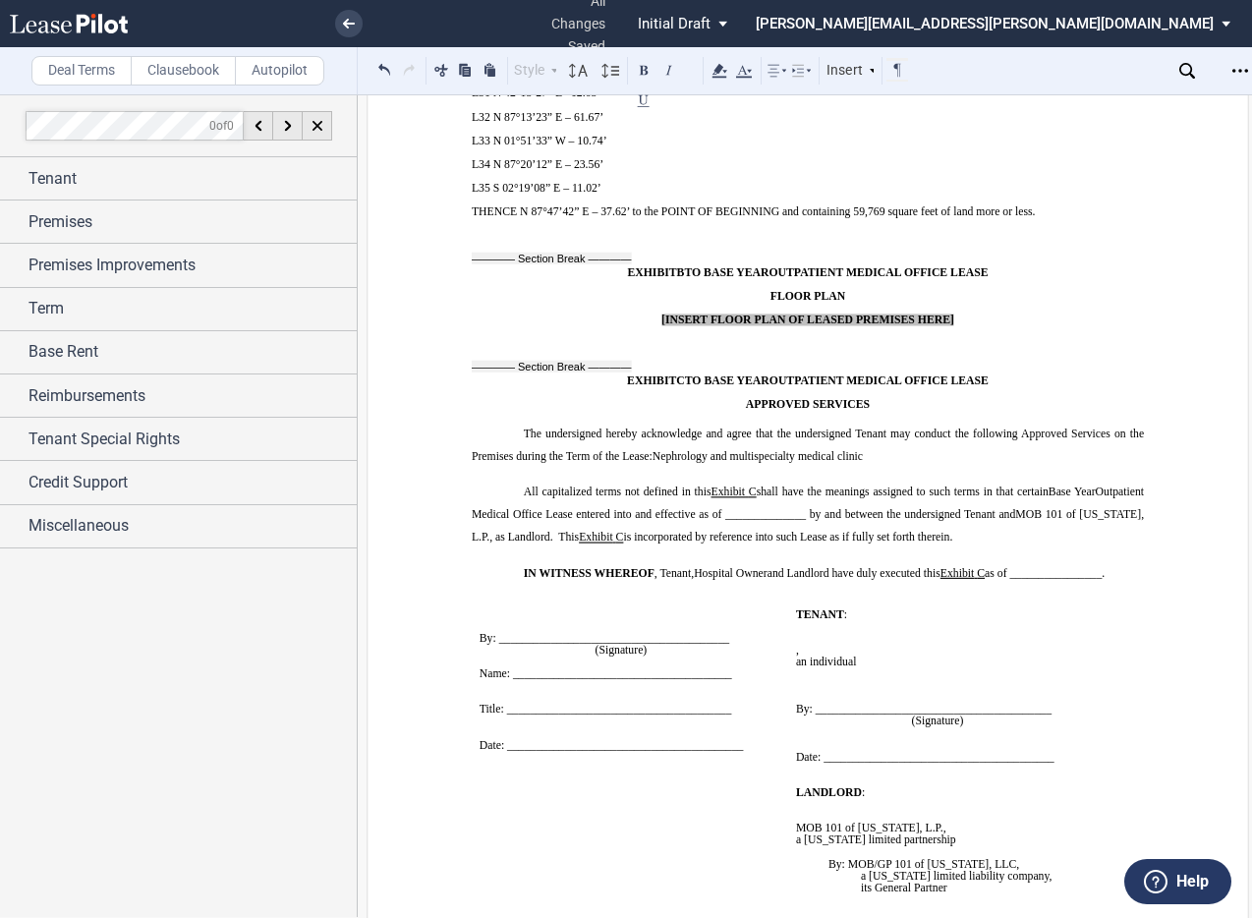
drag, startPoint x: 477, startPoint y: 515, endPoint x: 488, endPoint y: 515, distance: 11.8
click at [479, 608] on p "﻿" at bounding box center [629, 614] width 301 height 12
click at [480, 608] on p "﻿" at bounding box center [629, 614] width 301 height 12
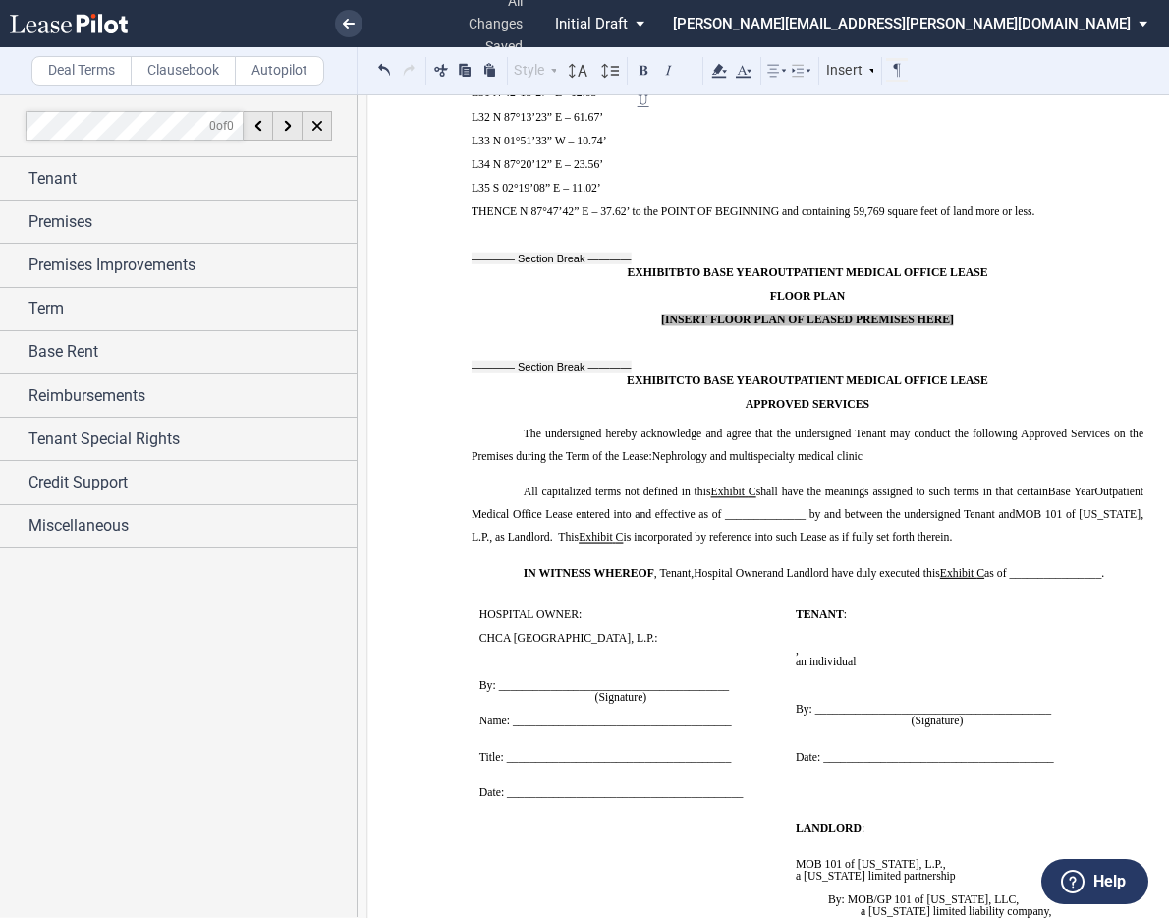
drag, startPoint x: 437, startPoint y: 596, endPoint x: 496, endPoint y: 581, distance: 61.0
click at [1059, 620] on p "﻿" at bounding box center [975, 626] width 358 height 12
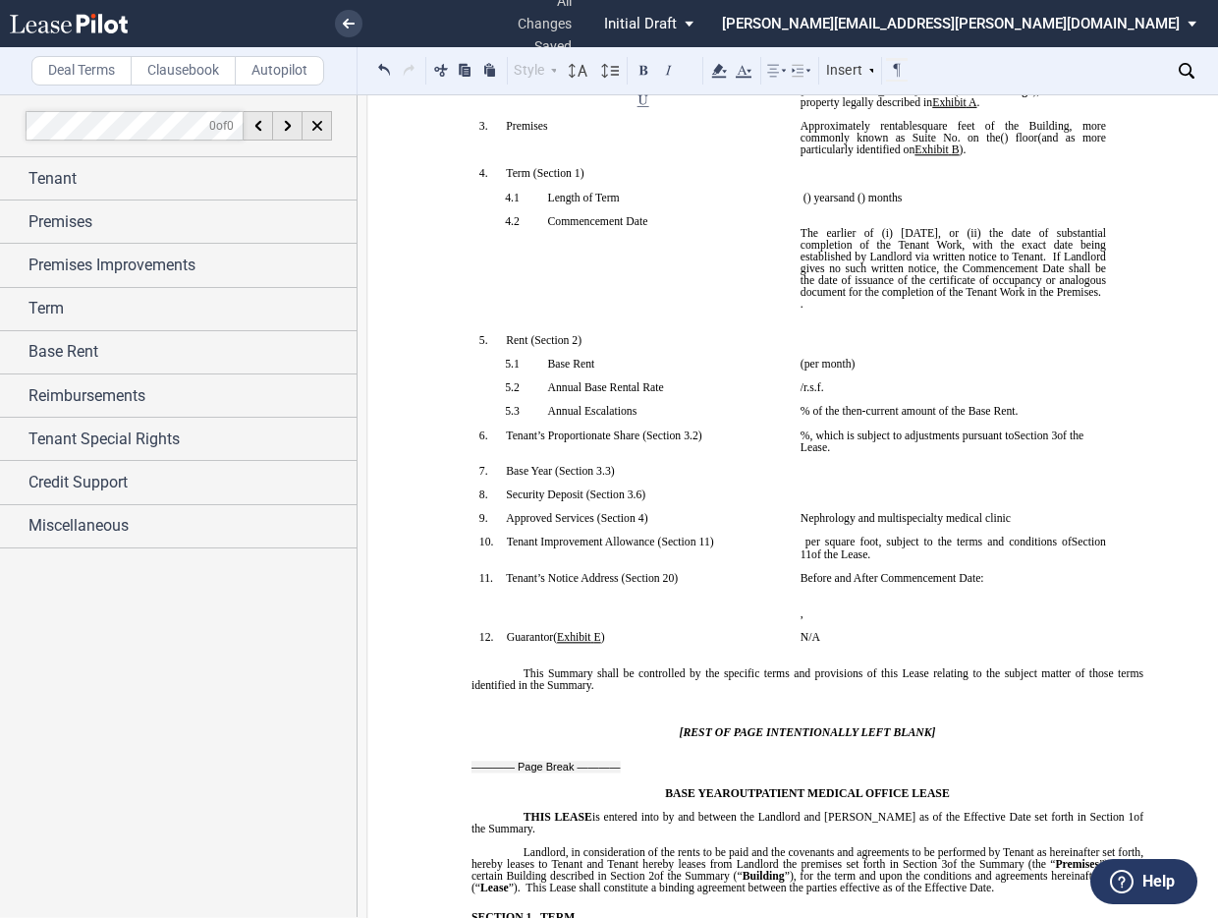
scroll to position [295, 0]
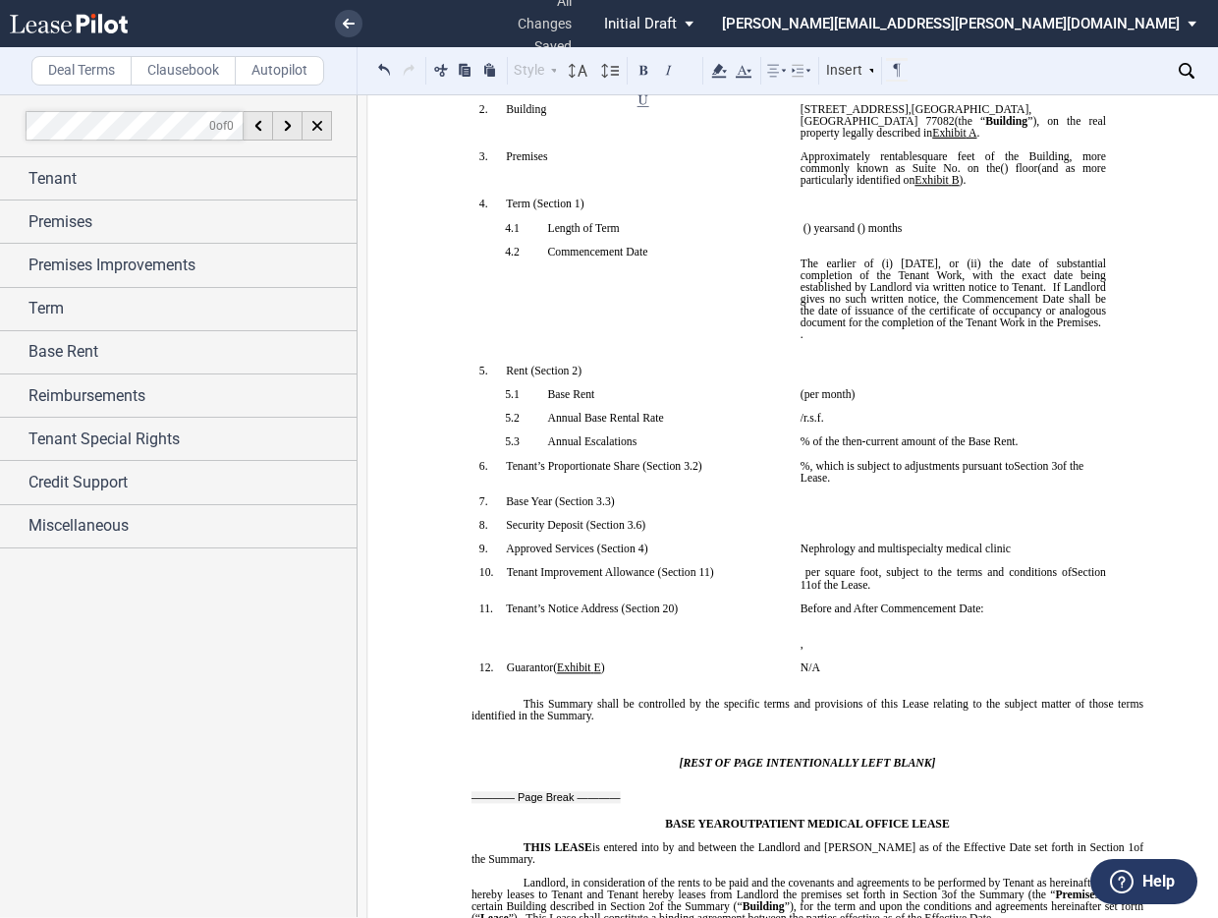
click at [226, 689] on div at bounding box center [178, 505] width 357 height 822
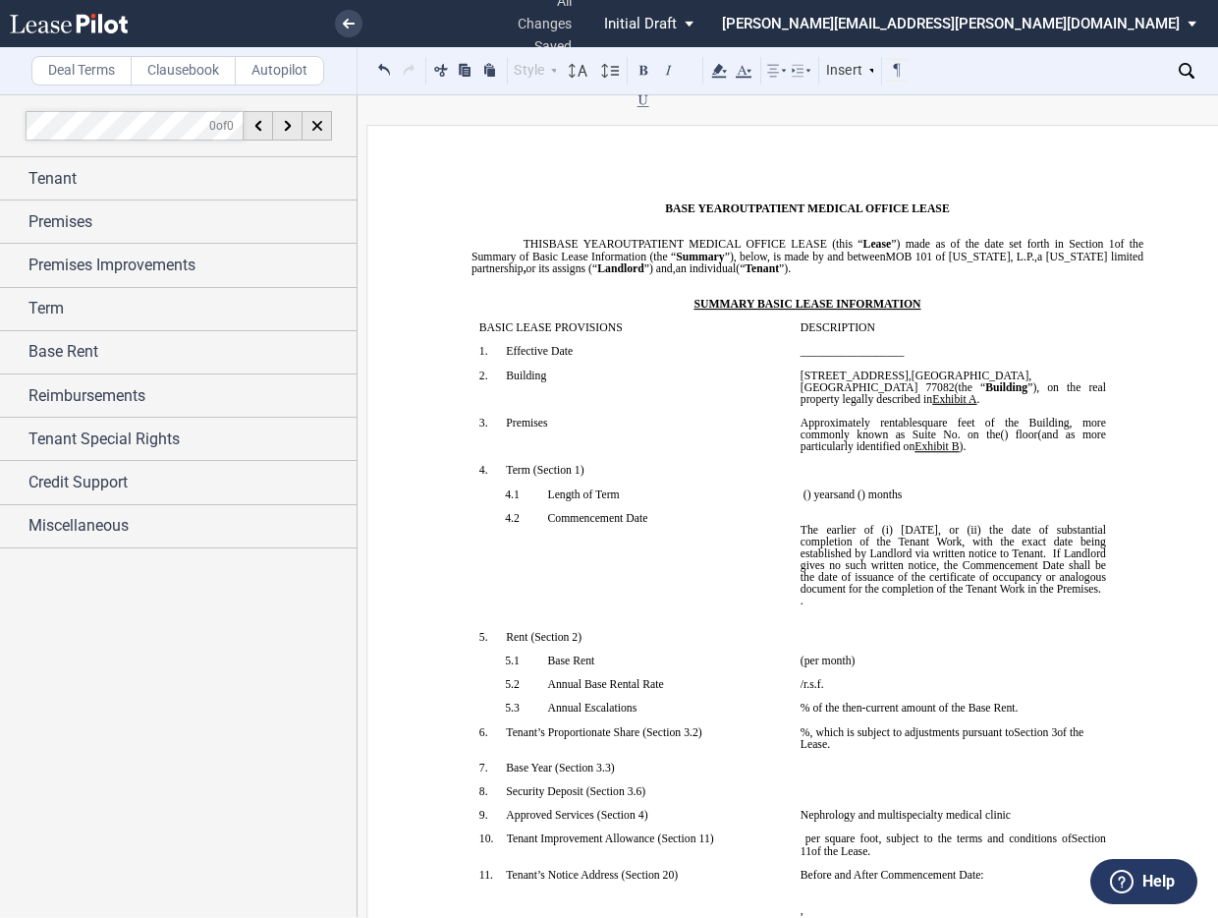
scroll to position [0, 0]
